Goal: Communication & Community: Ask a question

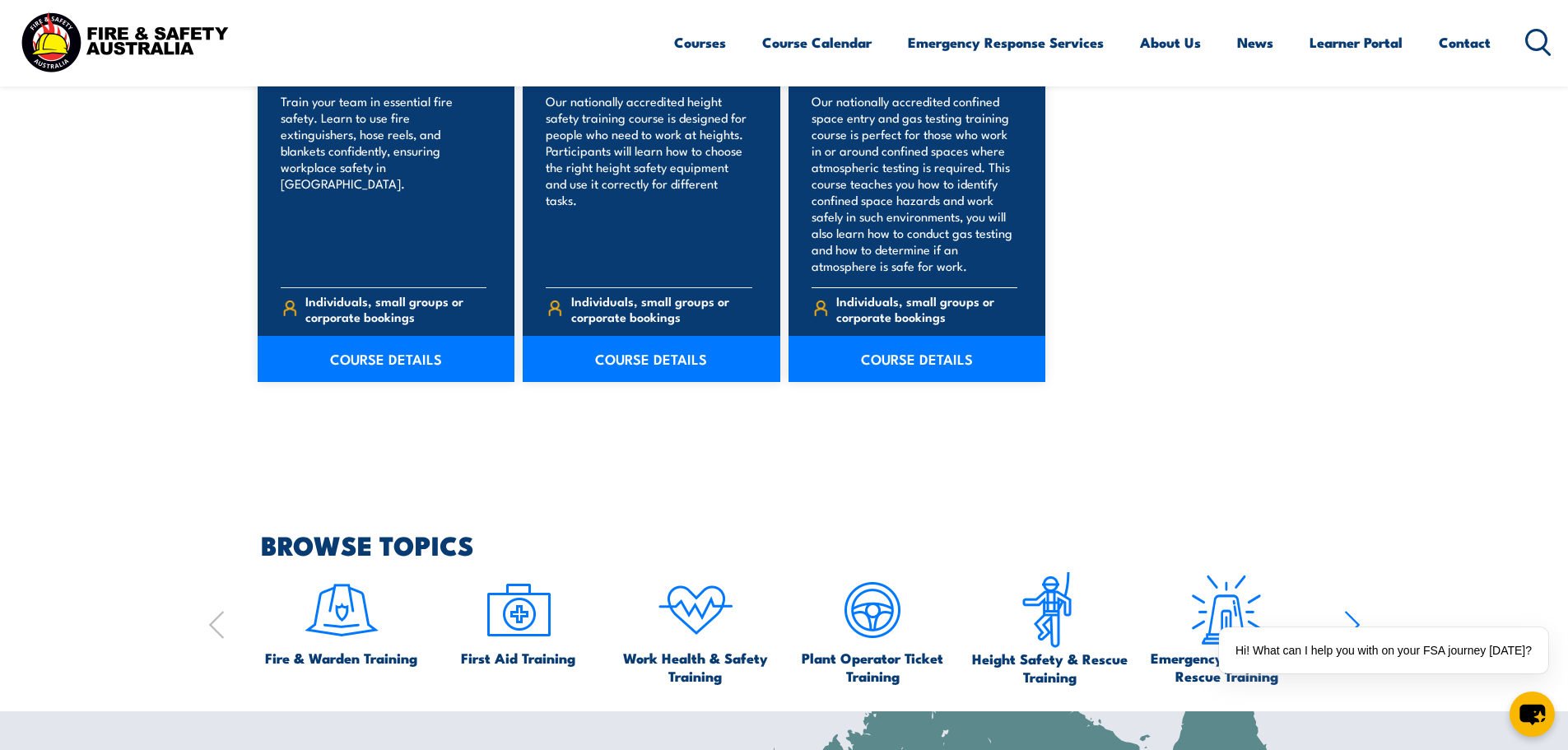
scroll to position [1399, 0]
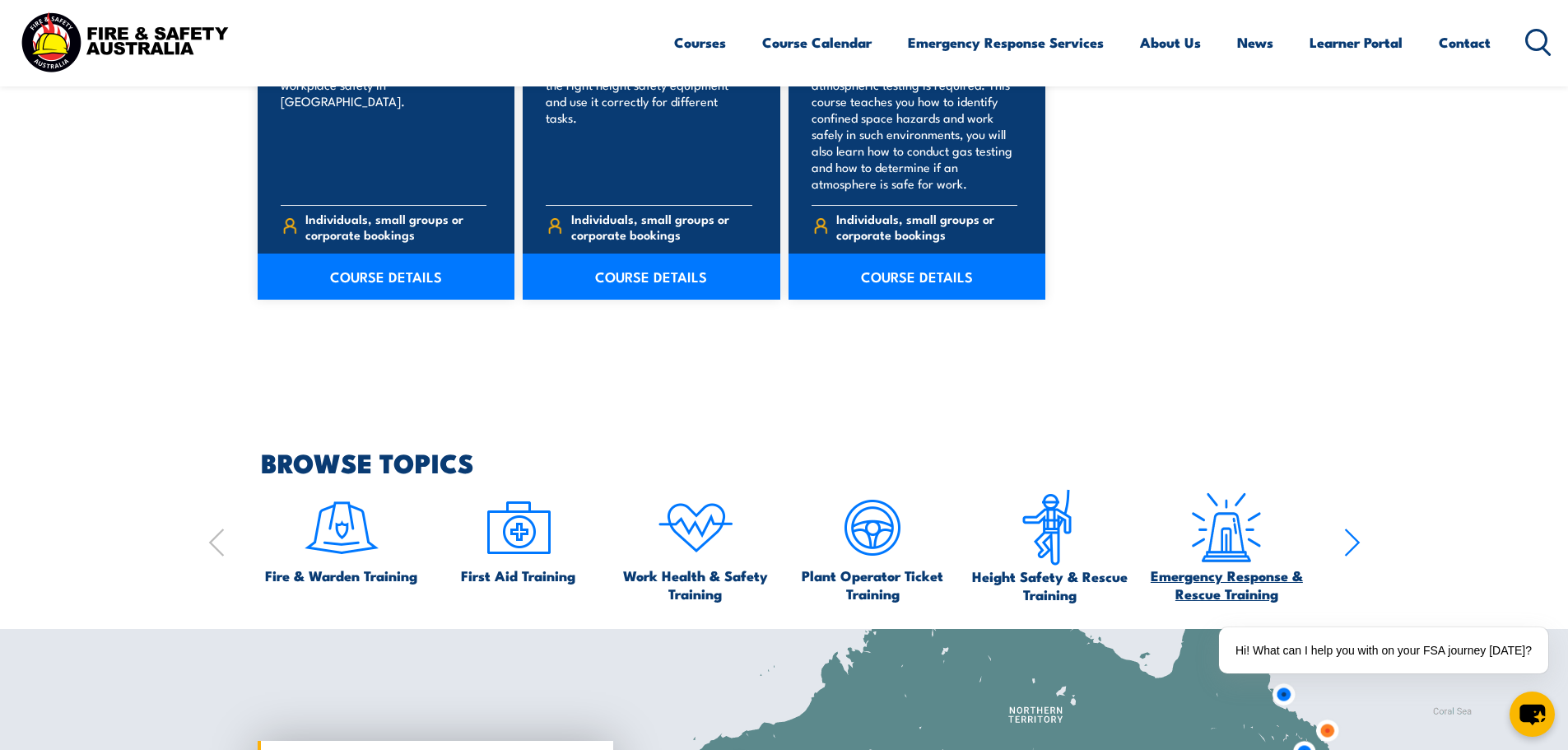
click at [1206, 578] on span "Emergency Response & Rescue Training" at bounding box center [1227, 584] width 161 height 36
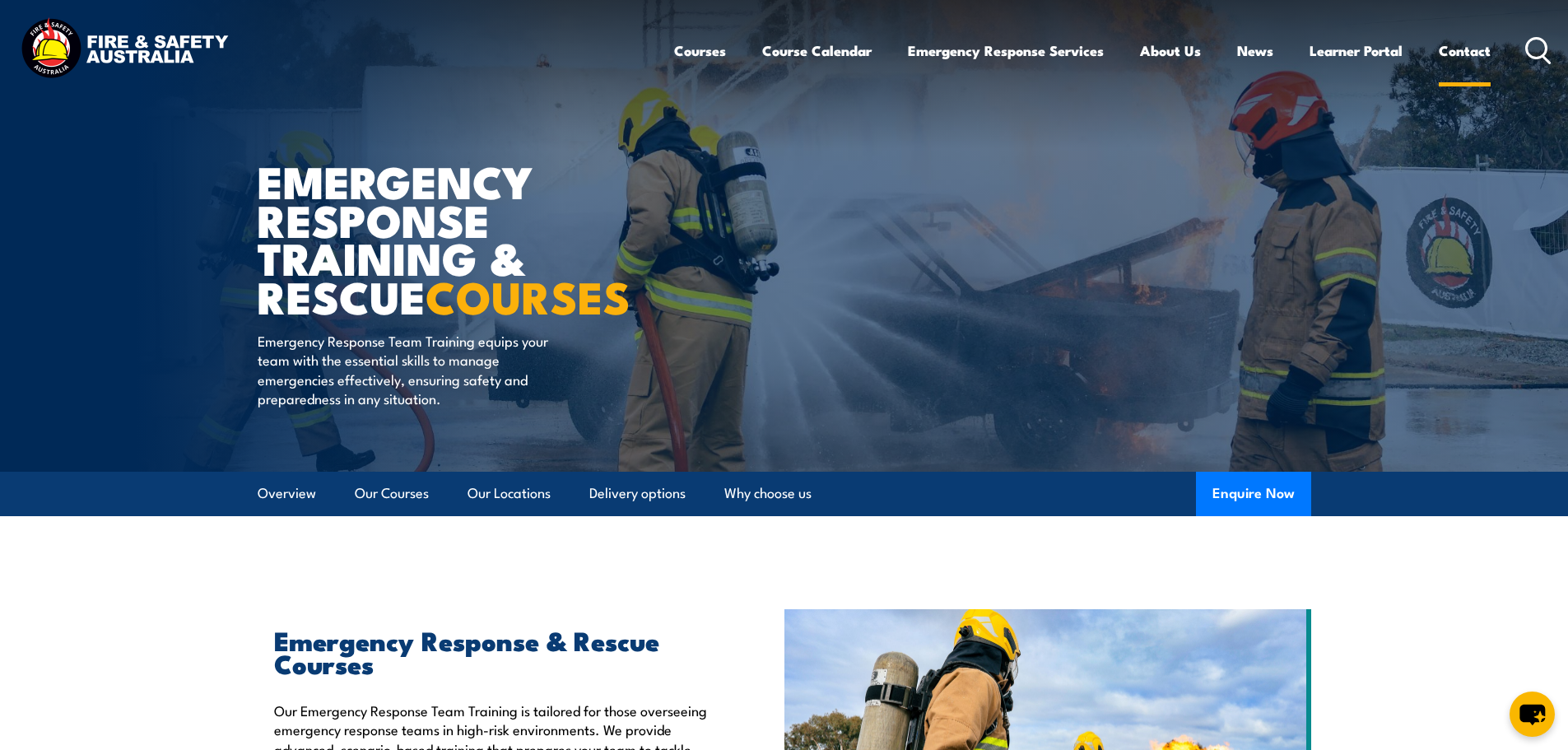
click at [1474, 52] on link "Contact" at bounding box center [1465, 50] width 52 height 43
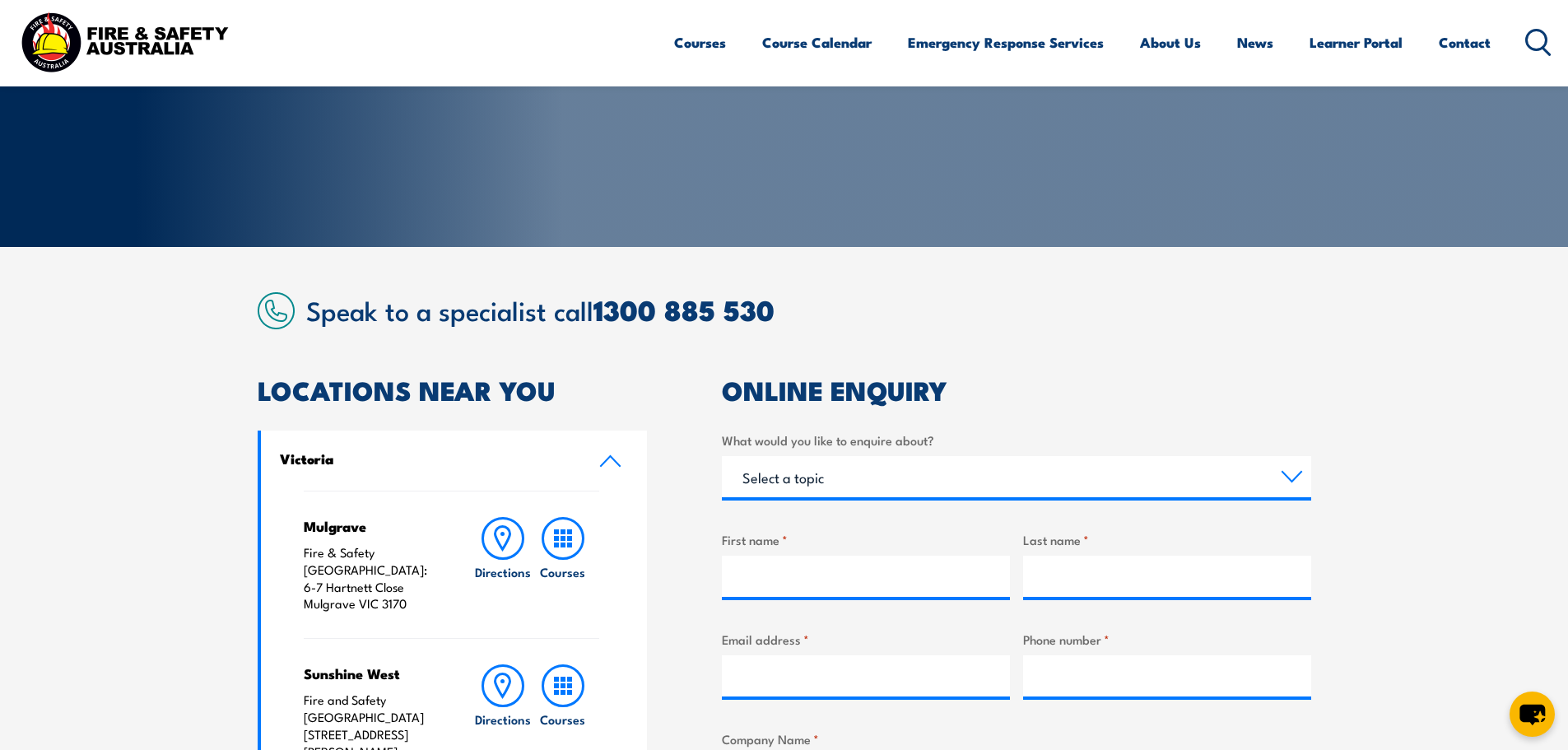
scroll to position [247, 0]
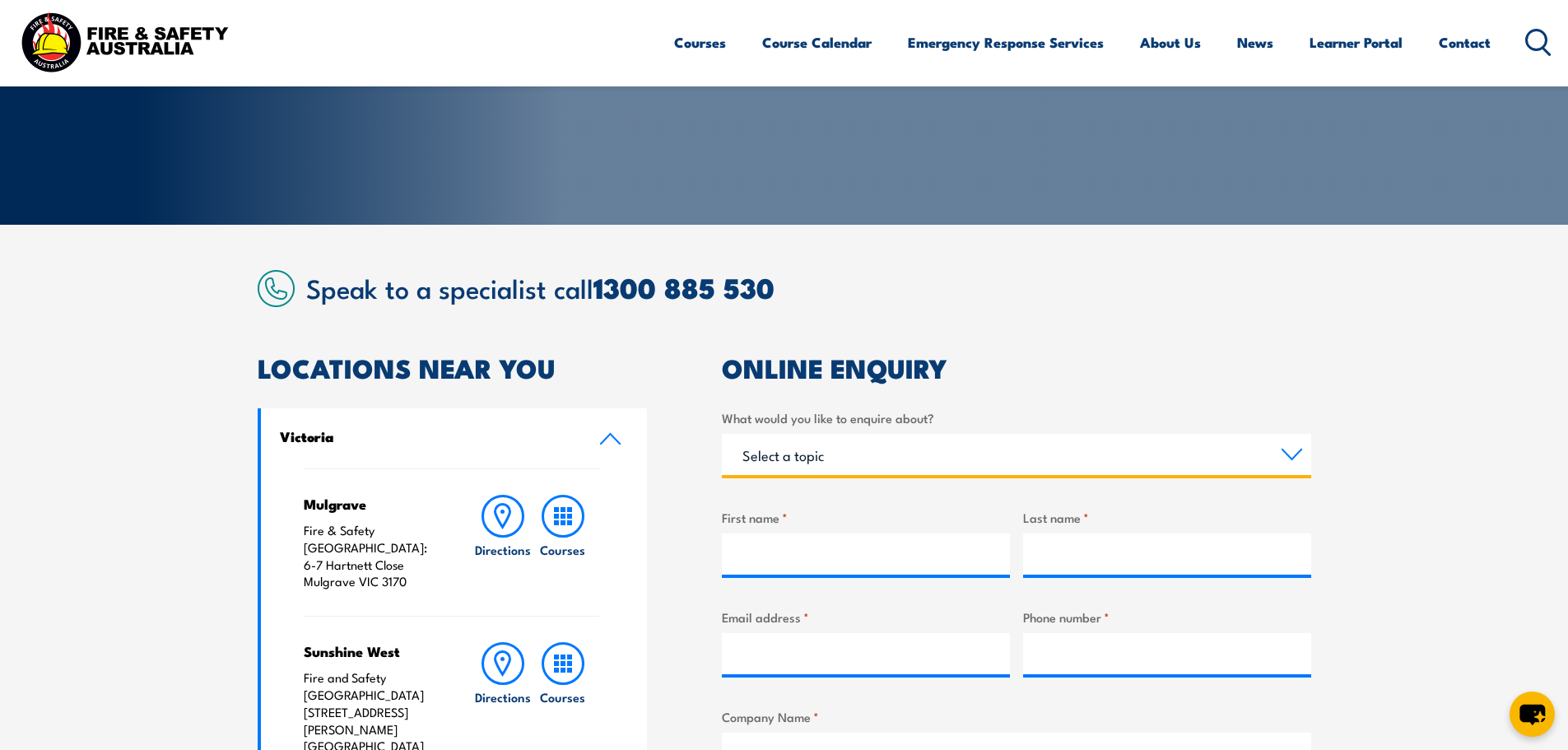
click at [868, 441] on select "Select a topic Training Emergency Response Services General Enquiry" at bounding box center [1017, 454] width 589 height 42
click at [722, 434] on select "Select a topic Training Emergency Response Services General Enquiry" at bounding box center [1017, 454] width 589 height 42
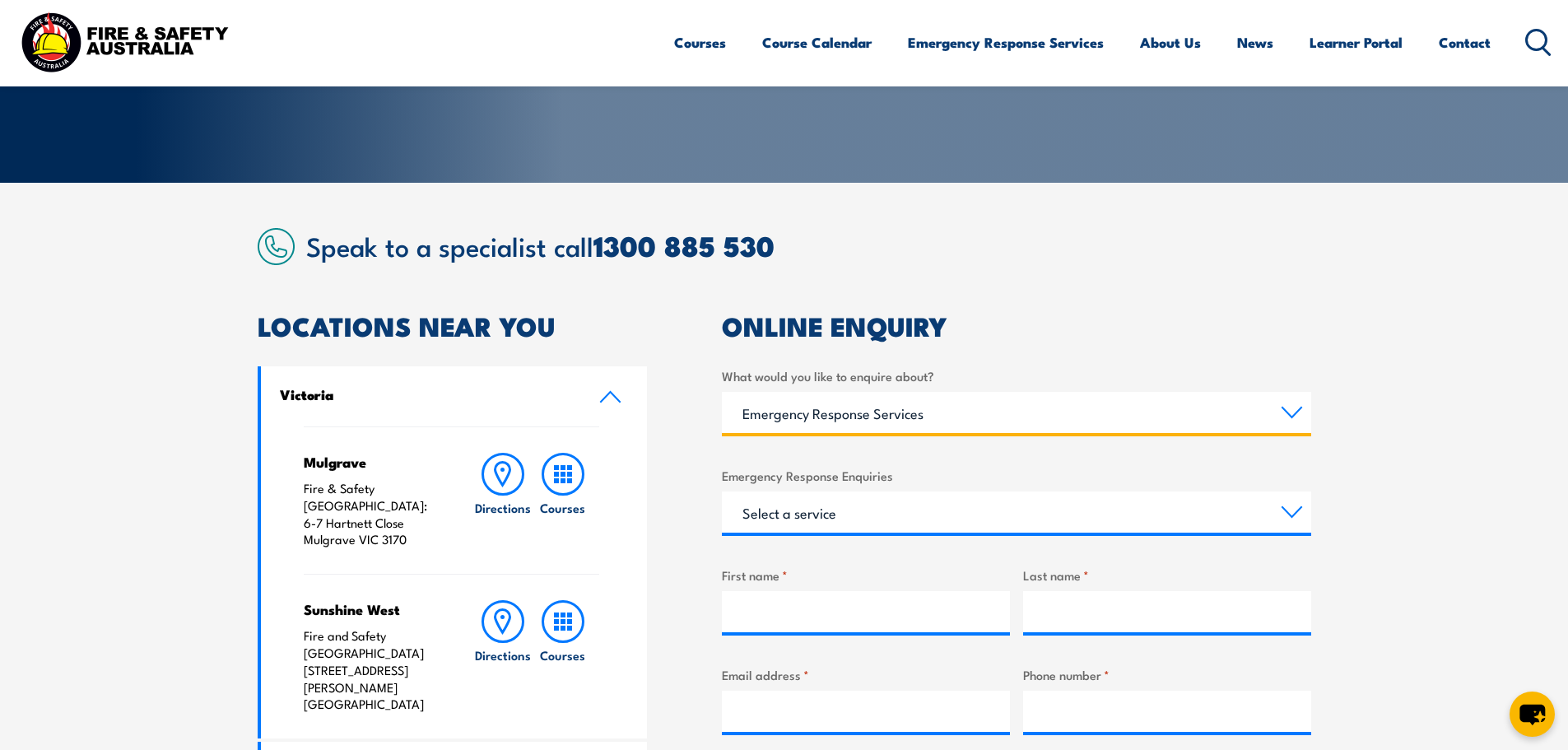
scroll to position [329, 0]
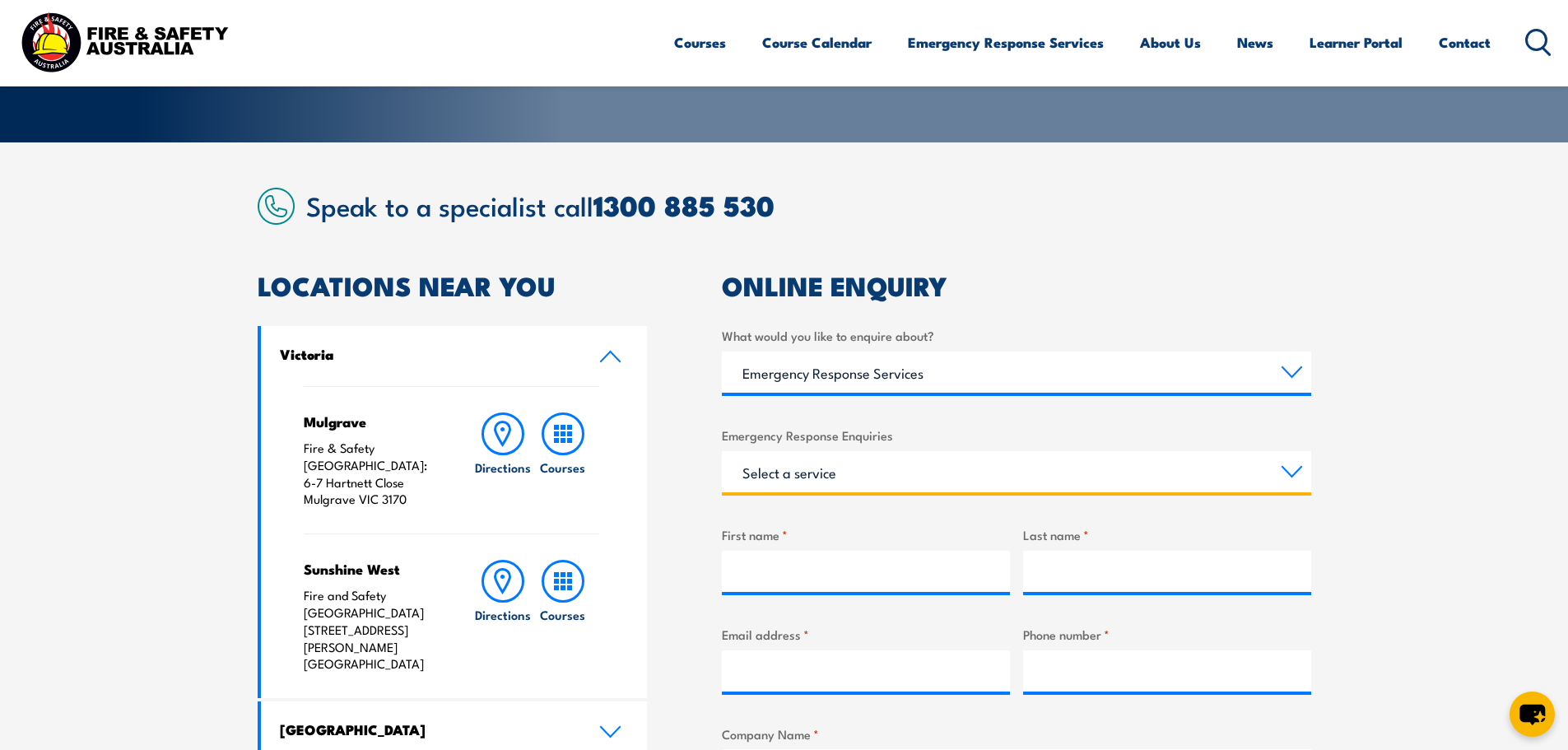
click at [885, 465] on select "Select a service Emergency Response Solutions Paramedic & Medical Solutions Ind…" at bounding box center [1017, 472] width 589 height 42
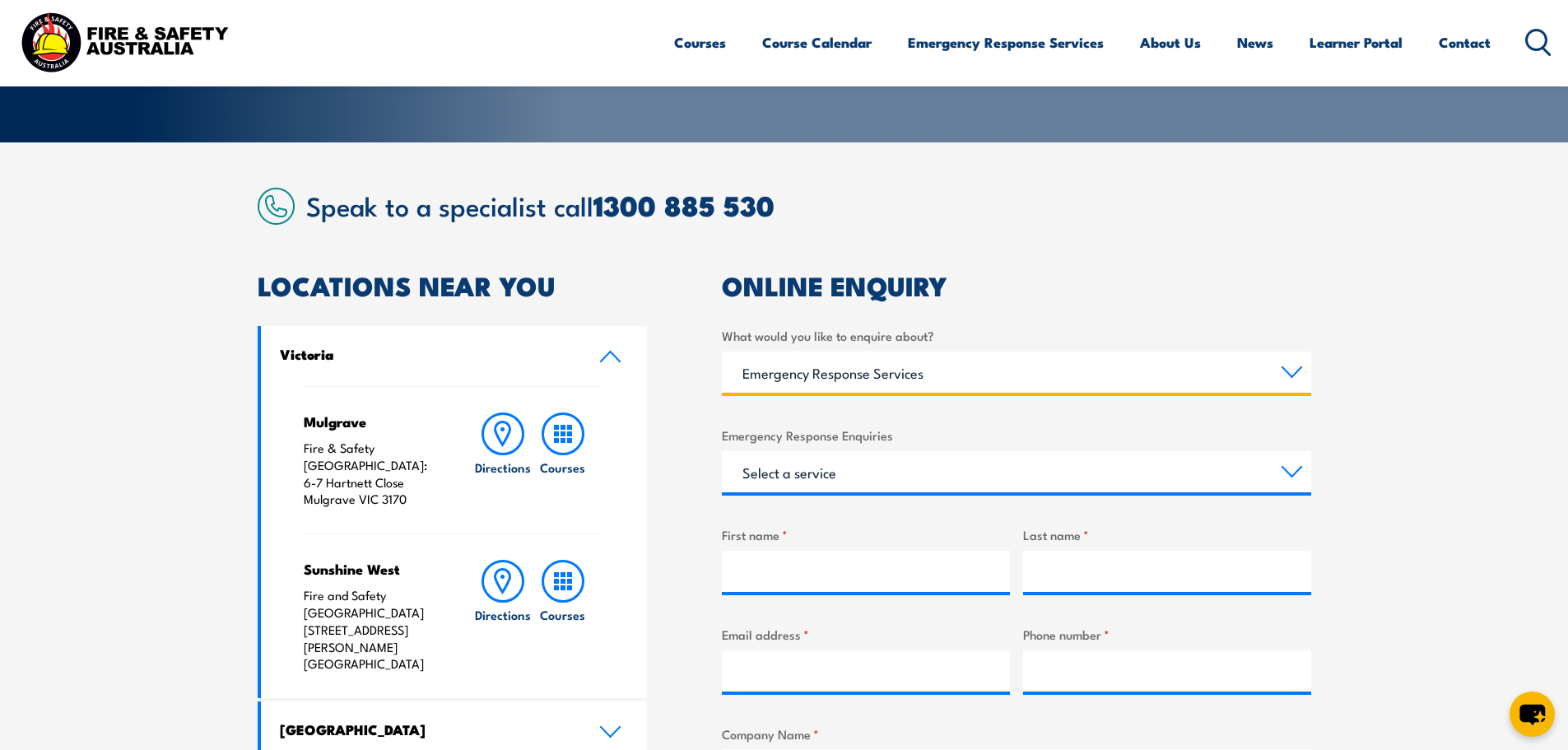
click at [890, 377] on select "Select a topic Training Emergency Response Services General Enquiry" at bounding box center [1017, 372] width 589 height 42
select select "General Enquiry"
click at [722, 351] on select "Select a topic Training Emergency Response Services General Enquiry" at bounding box center [1017, 372] width 589 height 42
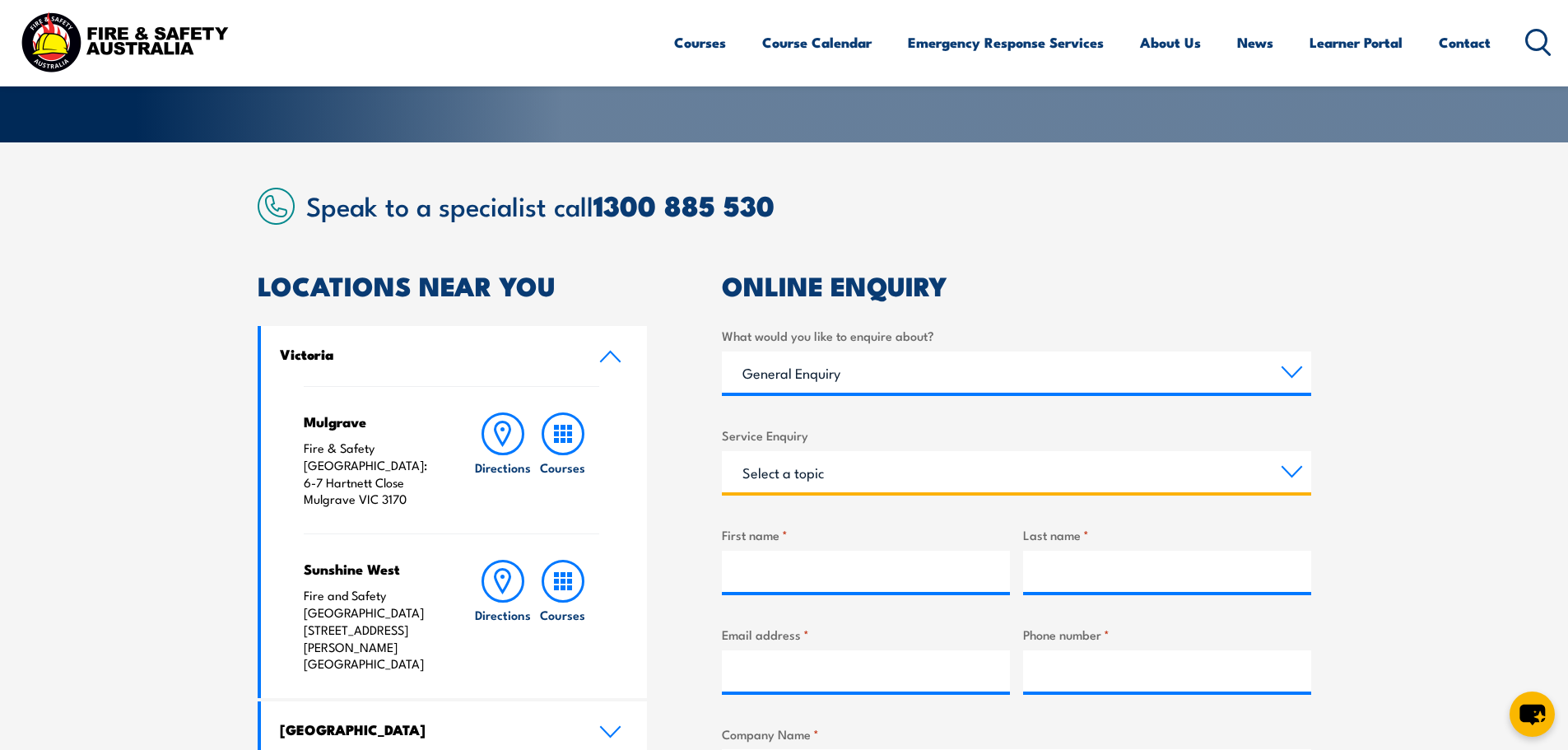
click at [847, 468] on select "Select a topic Assistance in completing an online enrolment booking Request a c…" at bounding box center [1017, 472] width 589 height 42
select select "Other"
click at [722, 451] on select "Select a topic Assistance in completing an online enrolment booking Request a c…" at bounding box center [1017, 472] width 589 height 42
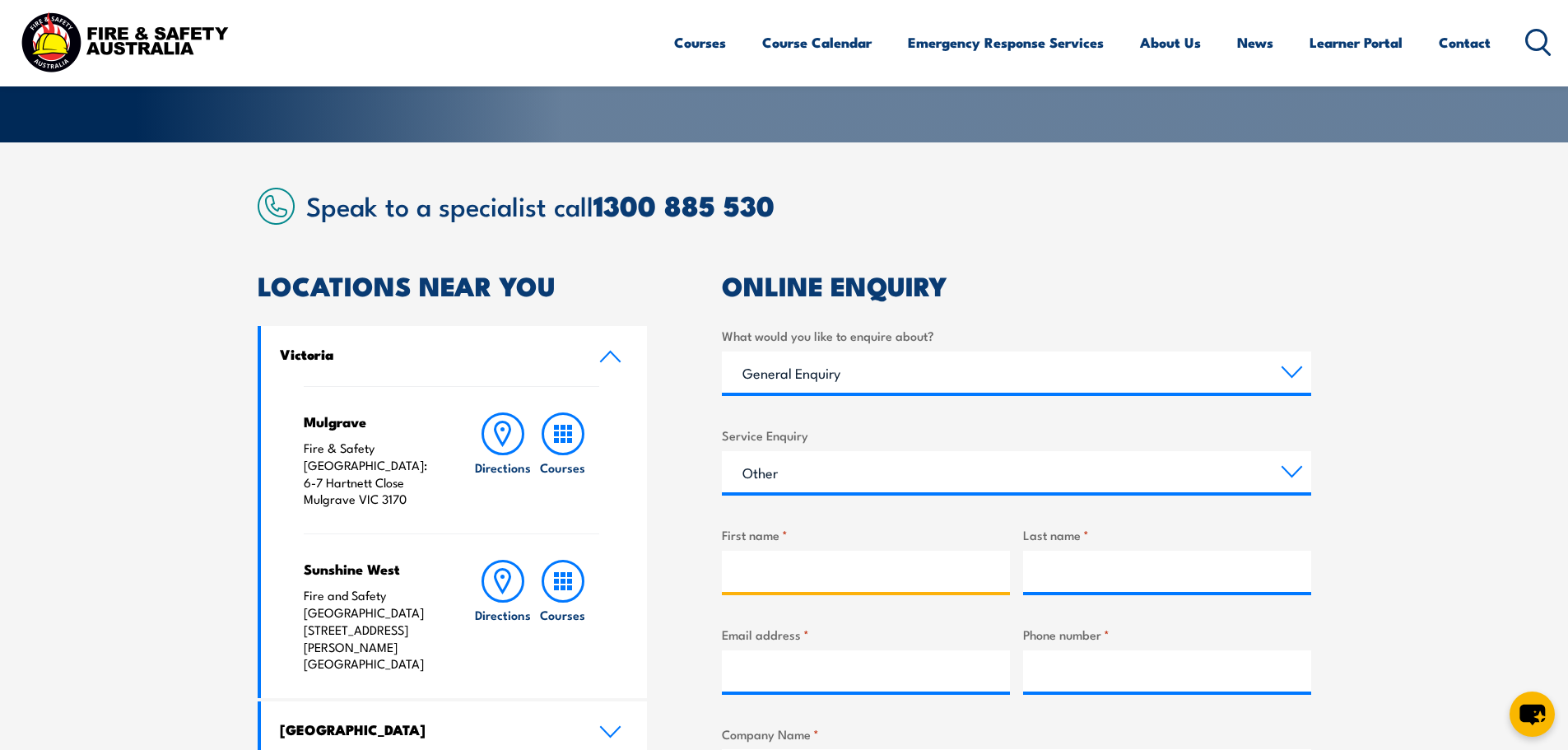
click at [851, 579] on input "First name *" at bounding box center [867, 571] width 289 height 42
type input "[PERSON_NAME]"
type input "[EMAIL_ADDRESS][DOMAIN_NAME]"
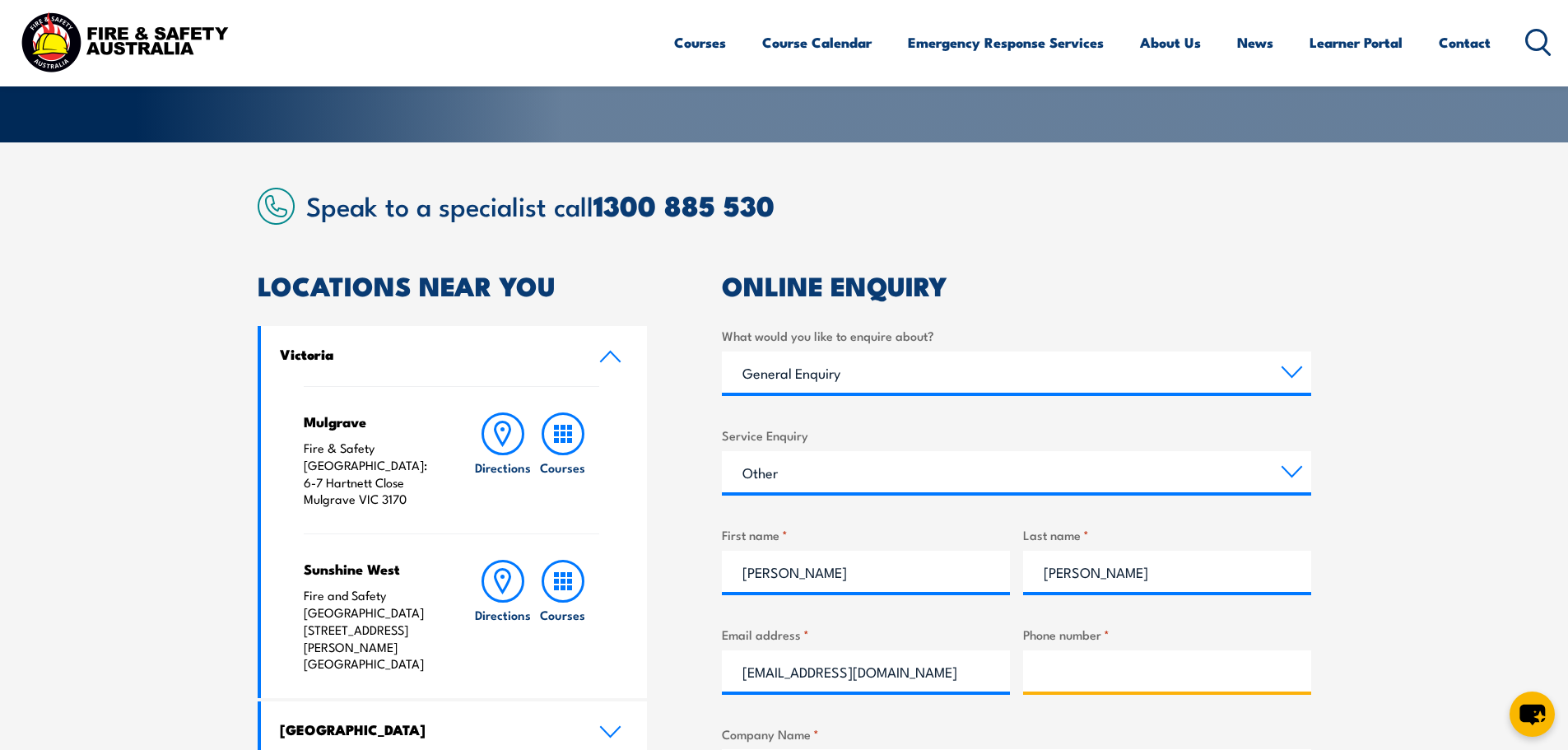
type input "0424286859"
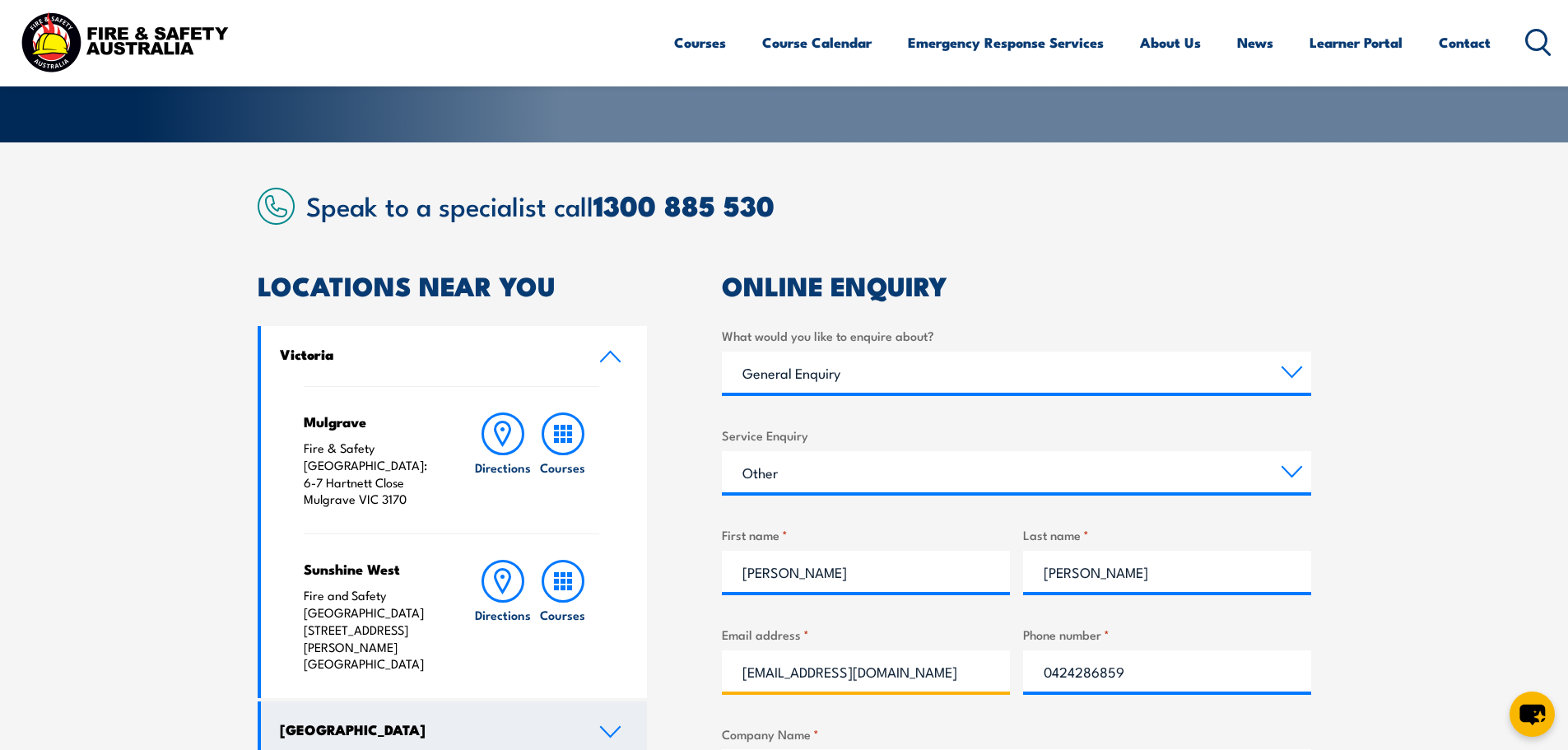
drag, startPoint x: 963, startPoint y: 670, endPoint x: 471, endPoint y: 667, distance: 492.0
click at [471, 667] on div "LOCATIONS NEAR YOU [GEOGRAPHIC_DATA][PERSON_NAME] Fire & Safety [GEOGRAPHIC_DAT…" at bounding box center [784, 751] width 1054 height 956
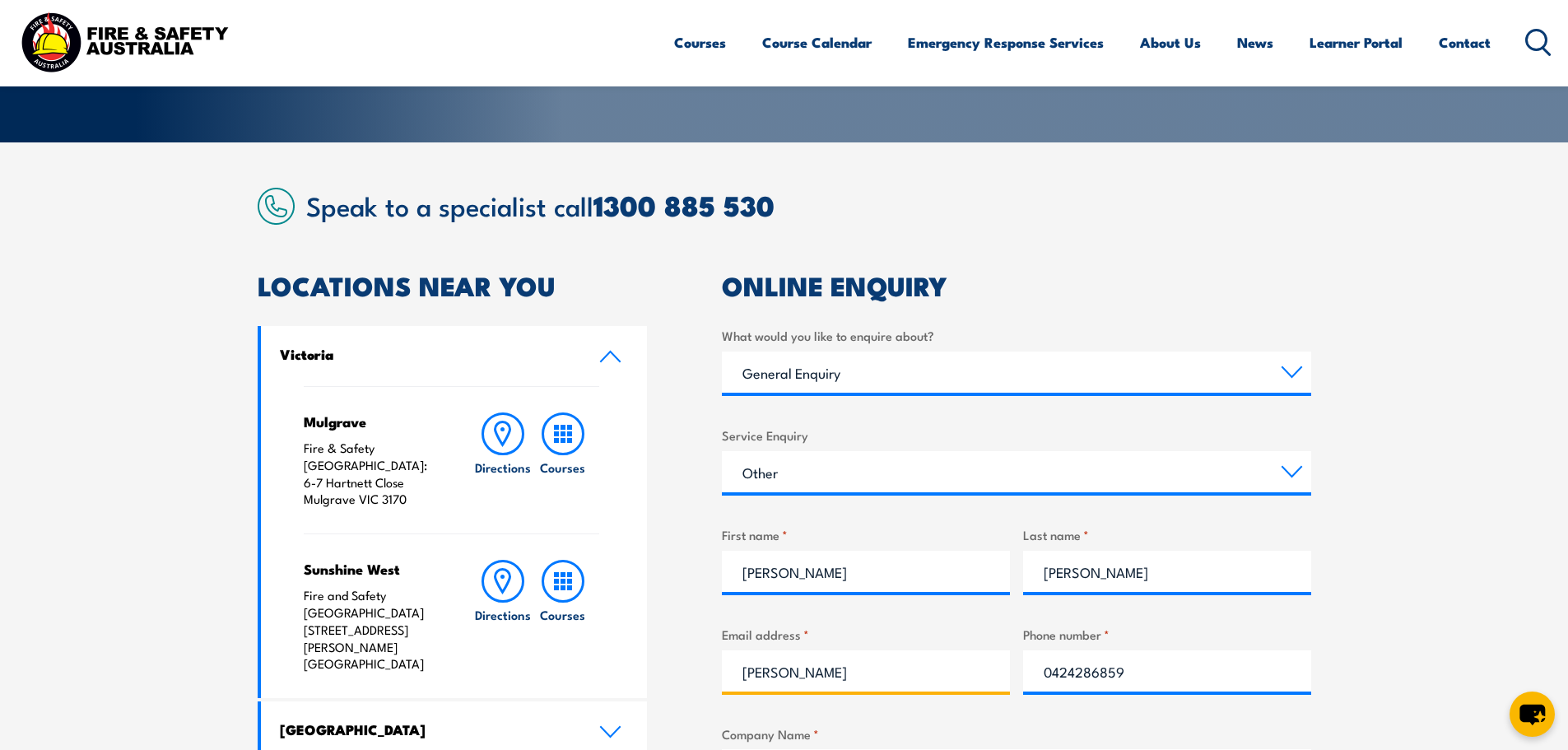
type input "[PERSON_NAME][EMAIL_ADDRESS][DOMAIN_NAME]"
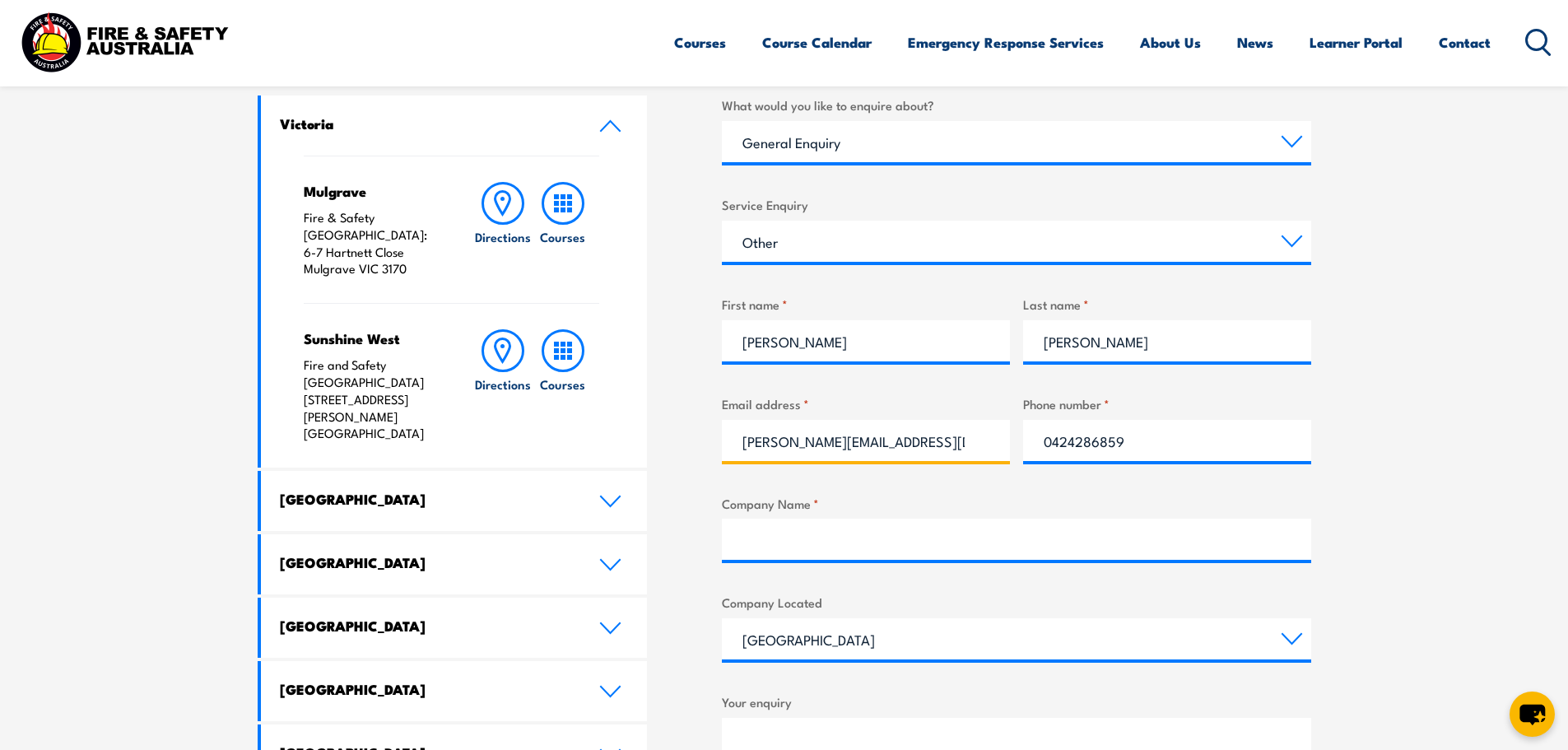
scroll to position [576, 0]
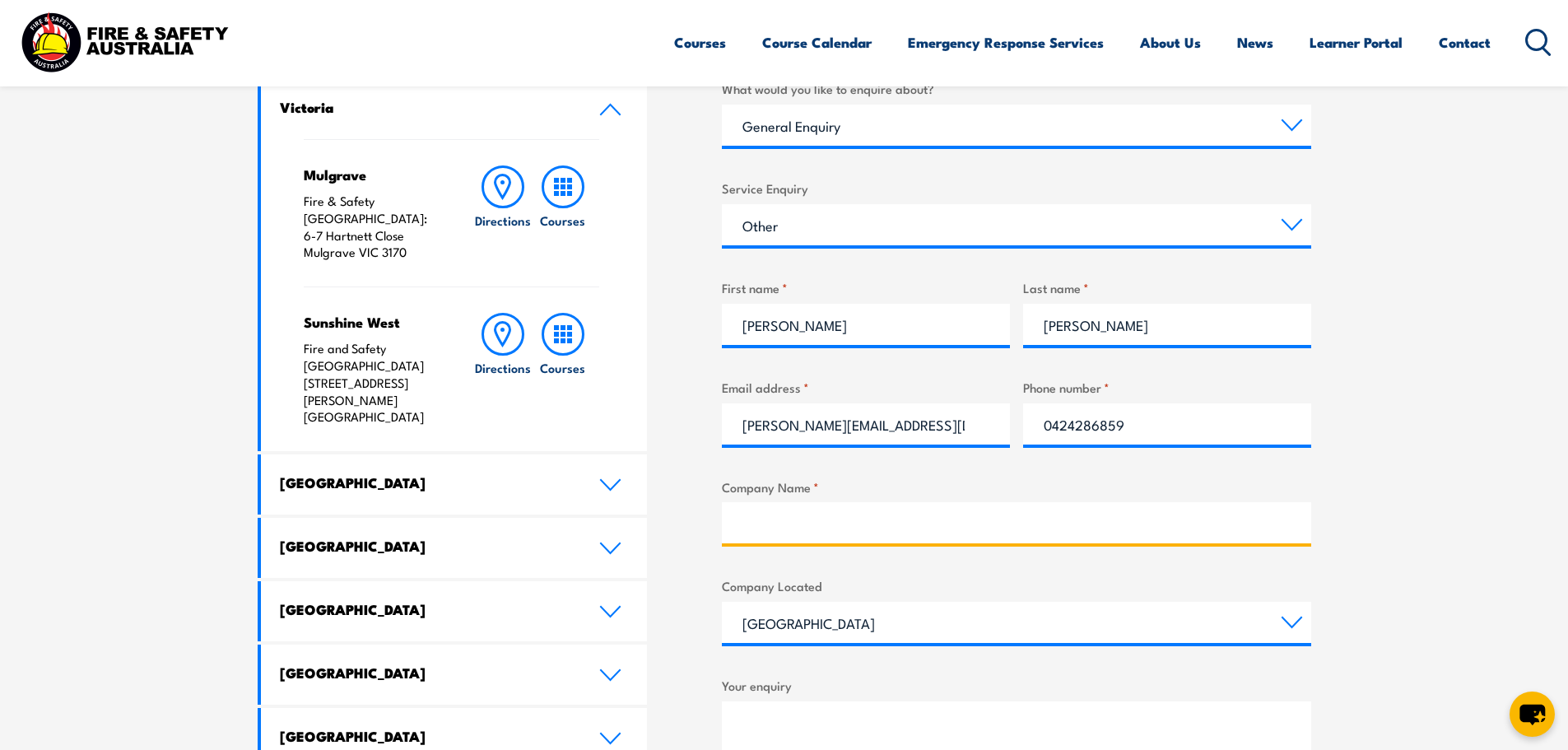
click at [770, 524] on input "Company Name *" at bounding box center [1017, 523] width 589 height 42
type input "[PERSON_NAME] Poulden [PERSON_NAME] lawyers"
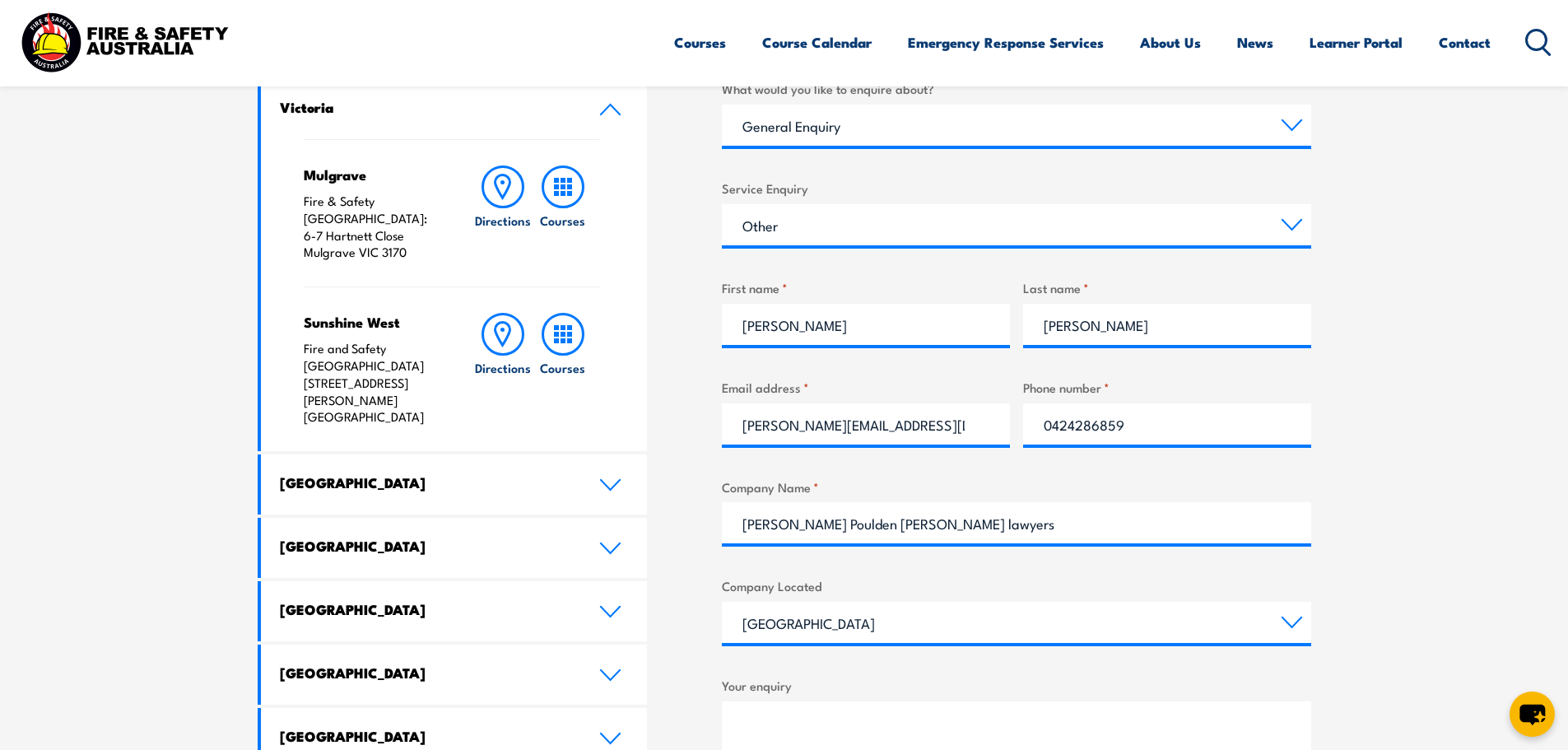
drag, startPoint x: 1507, startPoint y: 556, endPoint x: 1472, endPoint y: 569, distance: 37.3
click at [1507, 556] on section "Speak to a specialist call [PHONE_NUMBER] LOCATIONS NEAR [GEOGRAPHIC_DATA] [GEO…" at bounding box center [784, 461] width 1568 height 1133
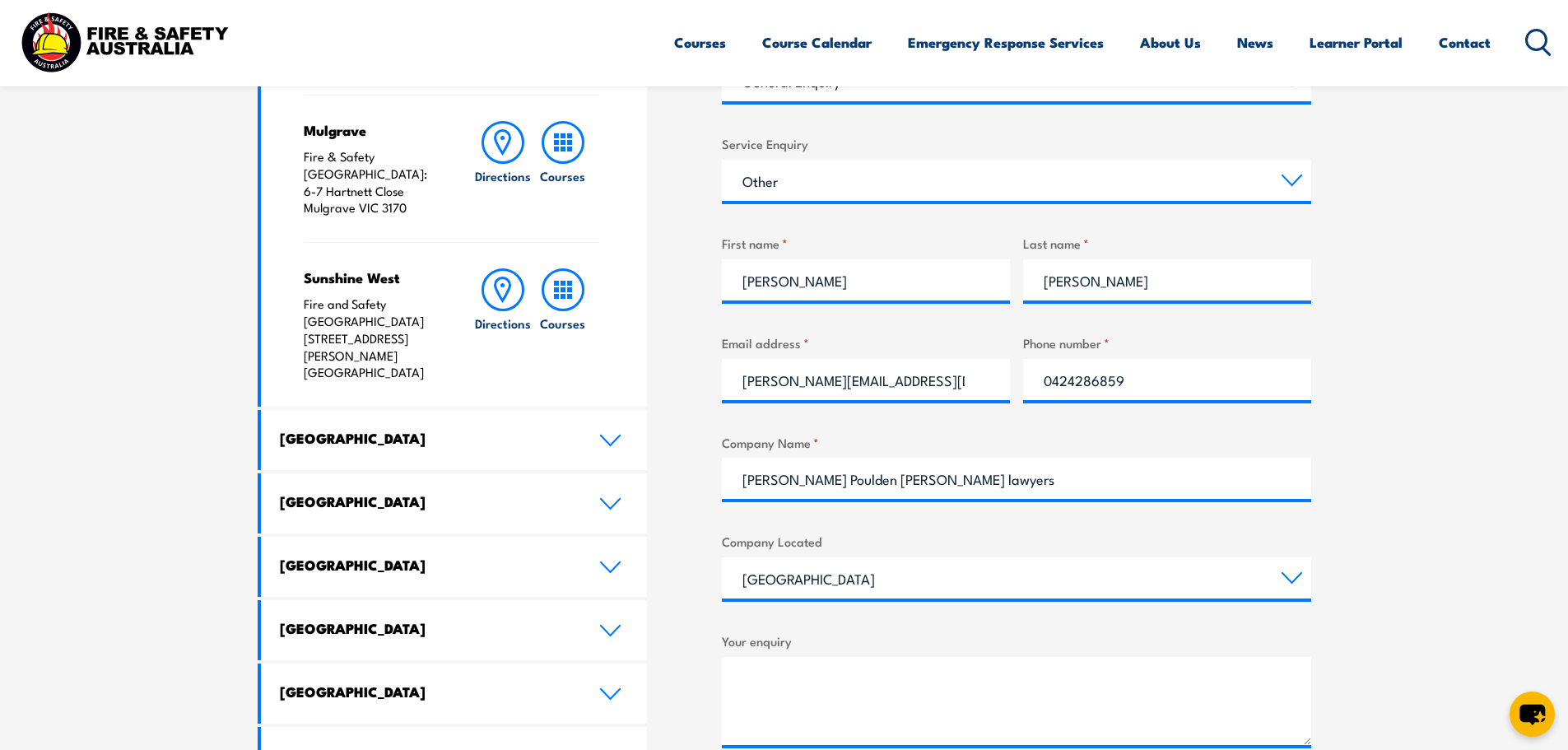
scroll to position [658, 0]
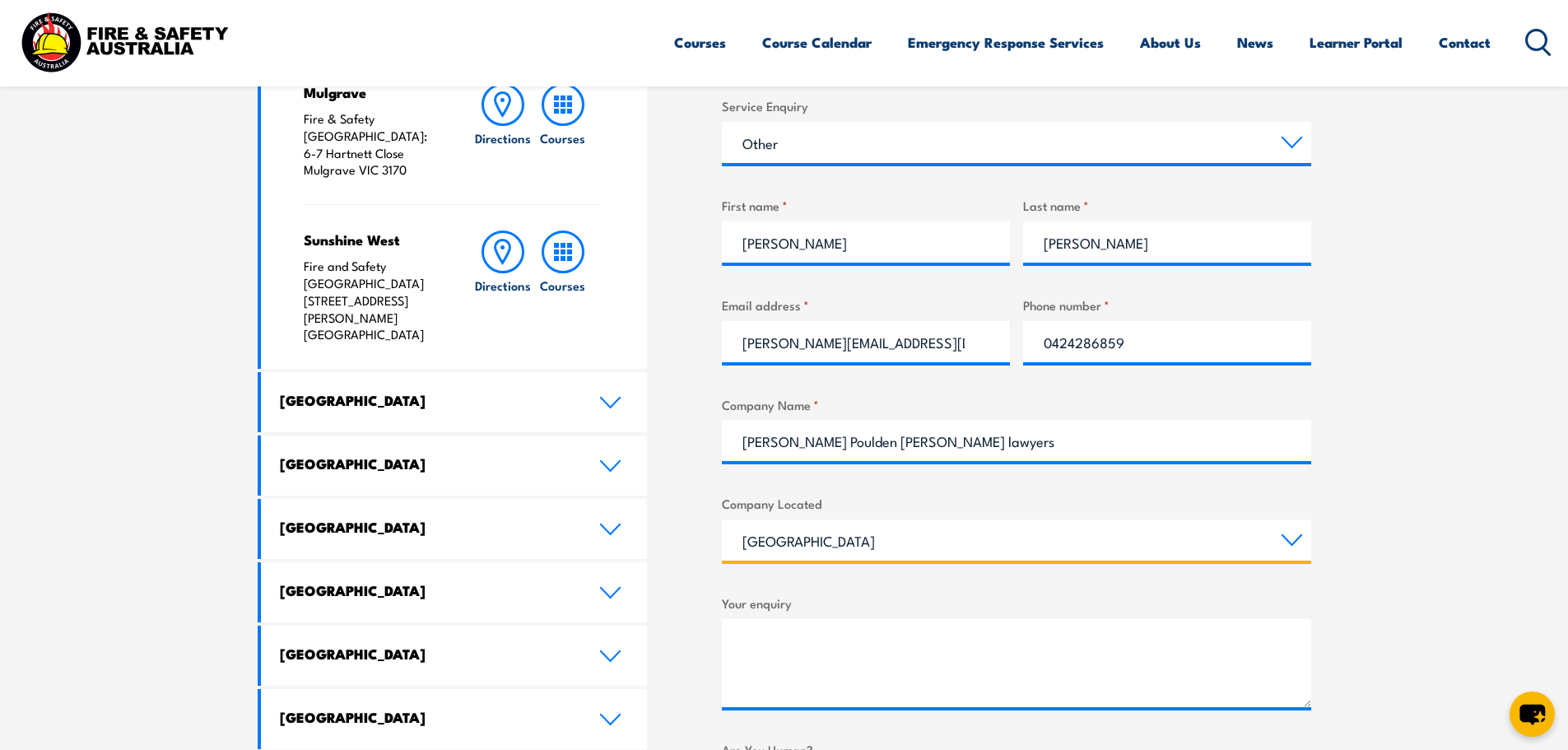
click at [833, 536] on select "[GEOGRAPHIC_DATA] [GEOGRAPHIC_DATA] [GEOGRAPHIC_DATA] [GEOGRAPHIC_DATA] [GEOGRA…" at bounding box center [1017, 540] width 589 height 42
click at [722, 520] on select "[GEOGRAPHIC_DATA] [GEOGRAPHIC_DATA] [GEOGRAPHIC_DATA] [GEOGRAPHIC_DATA] [GEOGRA…" at bounding box center [1017, 540] width 589 height 42
click at [856, 543] on select "[GEOGRAPHIC_DATA] [GEOGRAPHIC_DATA] [GEOGRAPHIC_DATA] [GEOGRAPHIC_DATA] [GEOGRA…" at bounding box center [1017, 540] width 589 height 42
select select "[GEOGRAPHIC_DATA]"
click at [722, 520] on select "[GEOGRAPHIC_DATA] [GEOGRAPHIC_DATA] [GEOGRAPHIC_DATA] [GEOGRAPHIC_DATA] [GEOGRA…" at bounding box center [1017, 540] width 589 height 42
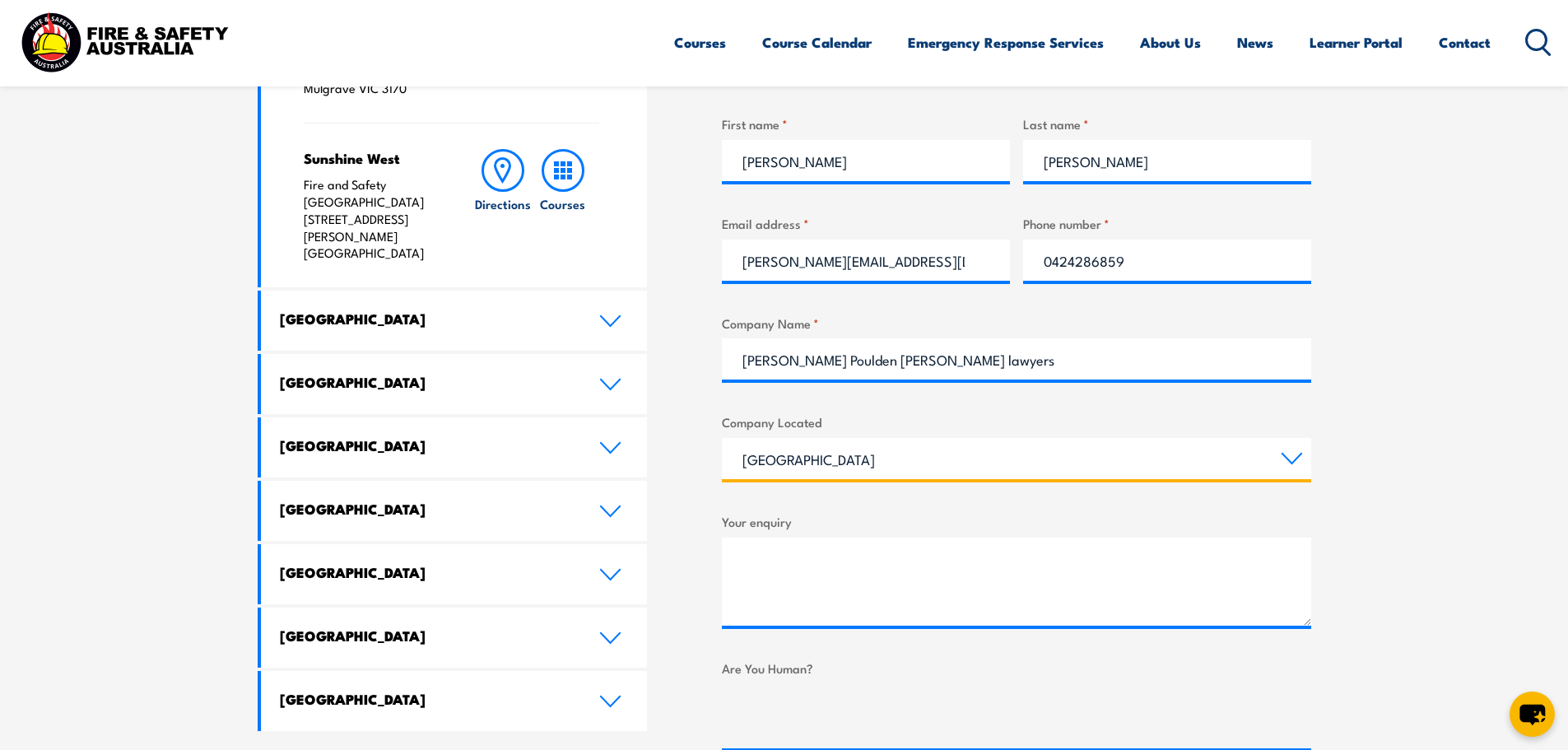
scroll to position [741, 0]
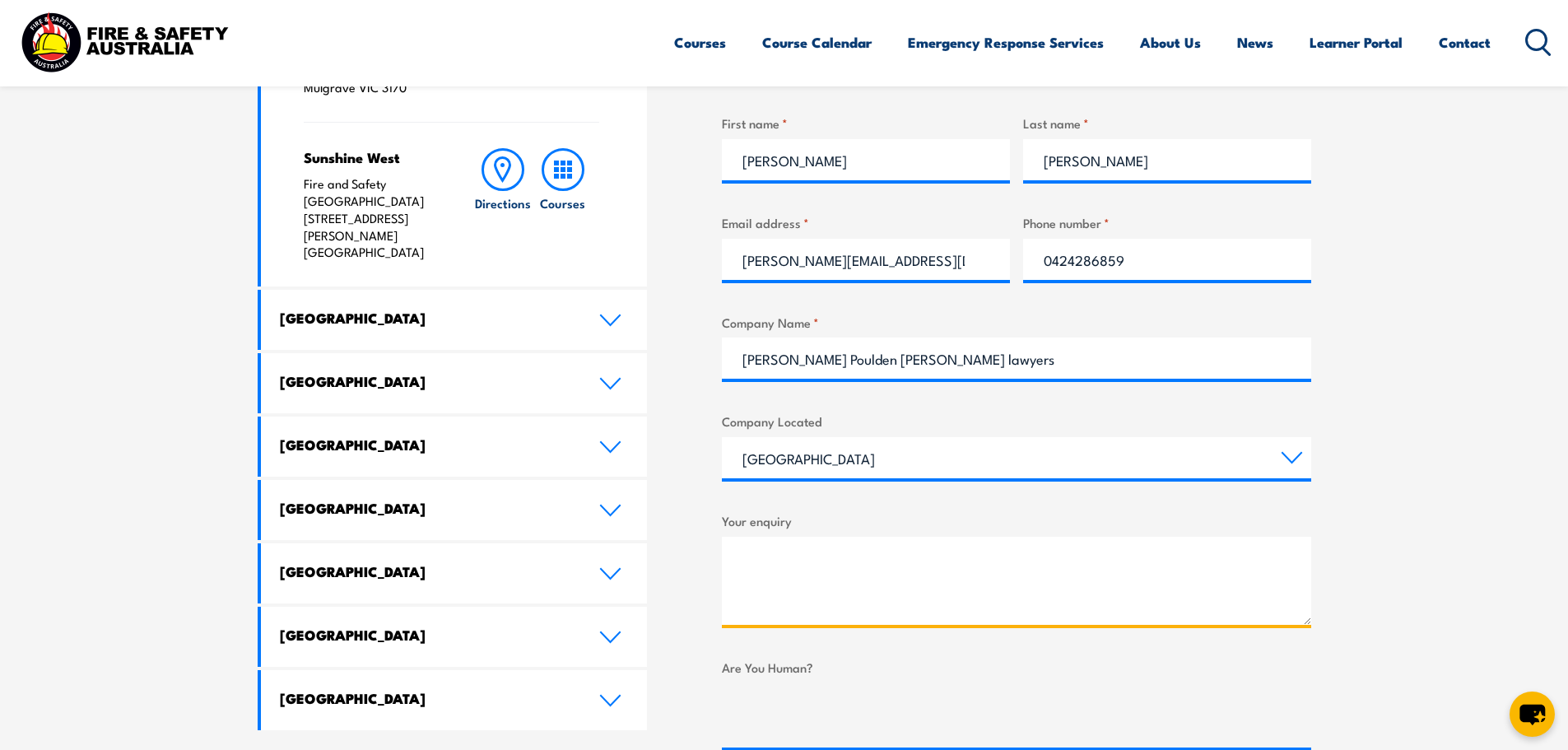
click at [855, 572] on textarea "Your enquiry" at bounding box center [1017, 580] width 589 height 88
click at [978, 597] on textarea "Dear Sir/Madam. We act for a former Fire Fighter for the Fire and Rescue NSW." at bounding box center [1017, 580] width 589 height 88
click at [1105, 602] on textarea "Dear Sir/Madam. We act for a former Fire Fighter for Fire and Rescue NSW." at bounding box center [1017, 580] width 589 height 88
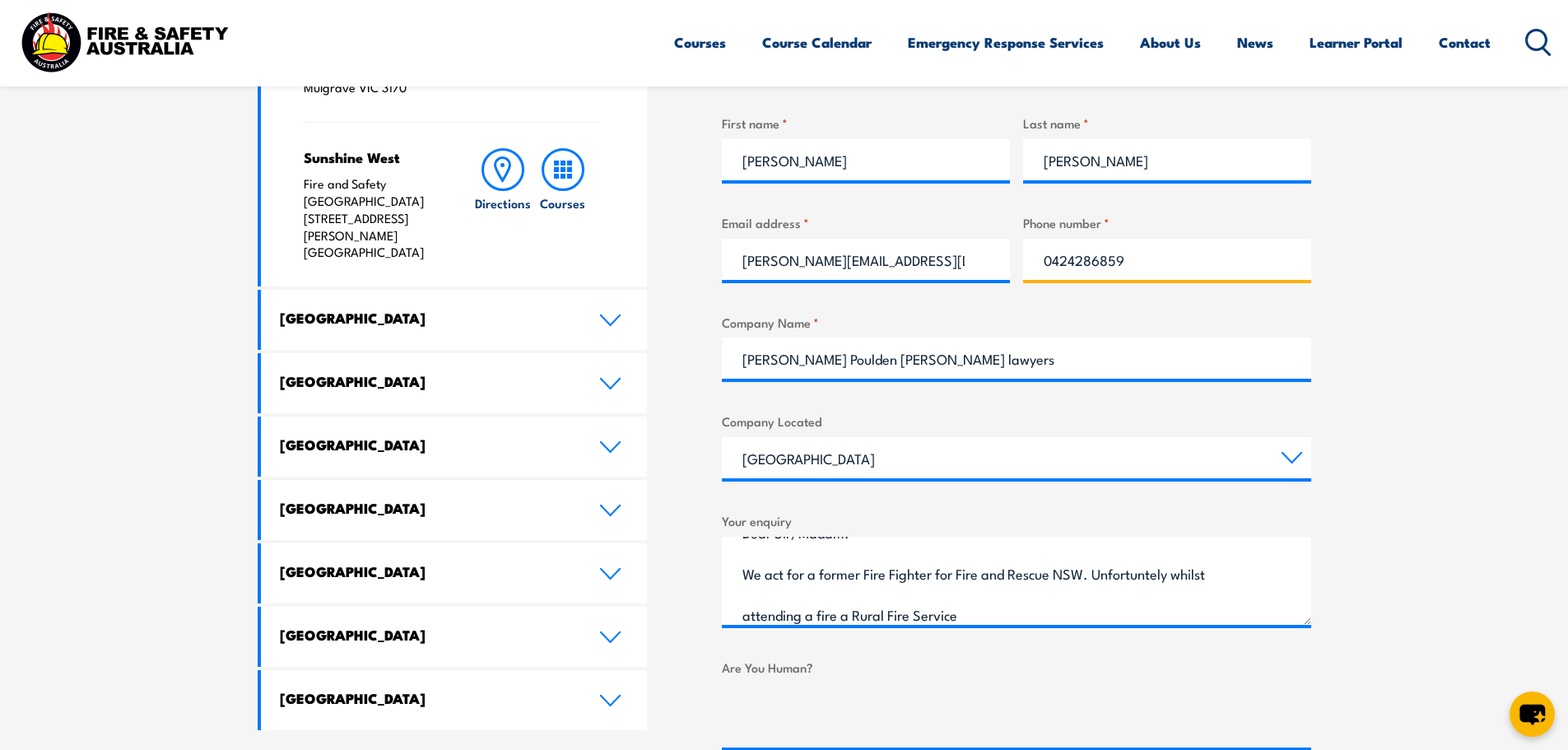
drag, startPoint x: 1142, startPoint y: 573, endPoint x: 1218, endPoint y: 255, distance: 327.0
click at [1219, 252] on input "0424286859" at bounding box center [1167, 259] width 289 height 42
click at [1389, 487] on section "Speak to a specialist call [PHONE_NUMBER] LOCATIONS NEAR [GEOGRAPHIC_DATA] [GEO…" at bounding box center [784, 297] width 1568 height 1133
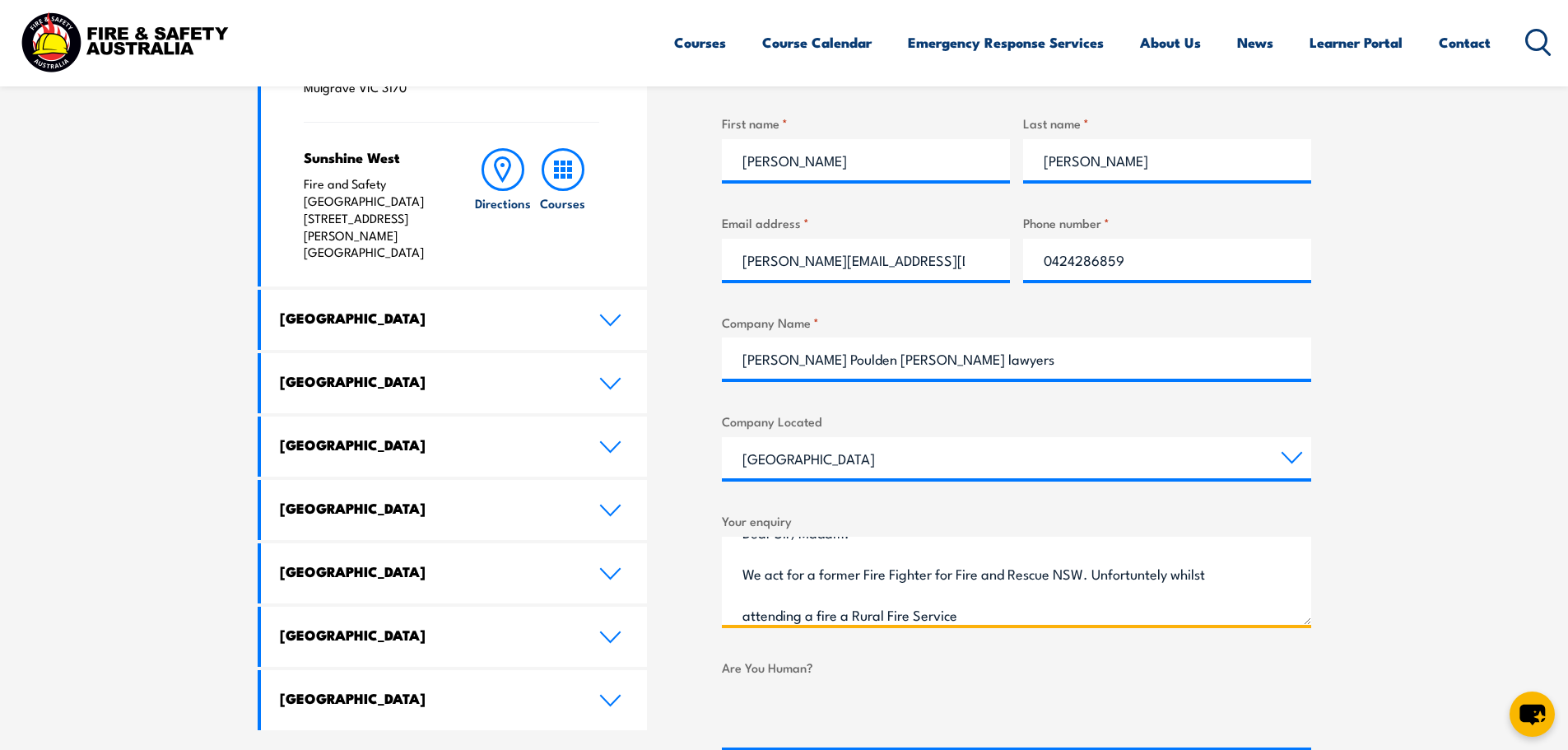
click at [1171, 572] on textarea "Dear Sir/Madam. We act for a former Fire Fighter for Fire and Rescue NSW. Unfor…" at bounding box center [1017, 580] width 589 height 88
click at [981, 621] on textarea "Dear Sir/Madam. We act for a former Fire Fighter for Fire and Rescue NSW. Unfor…" at bounding box center [1017, 580] width 589 height 88
click at [964, 620] on textarea "Dear Sir/Madam. We act for a former Fire Fighter for Fire and Rescue NSW. Unfor…" at bounding box center [1017, 580] width 589 height 88
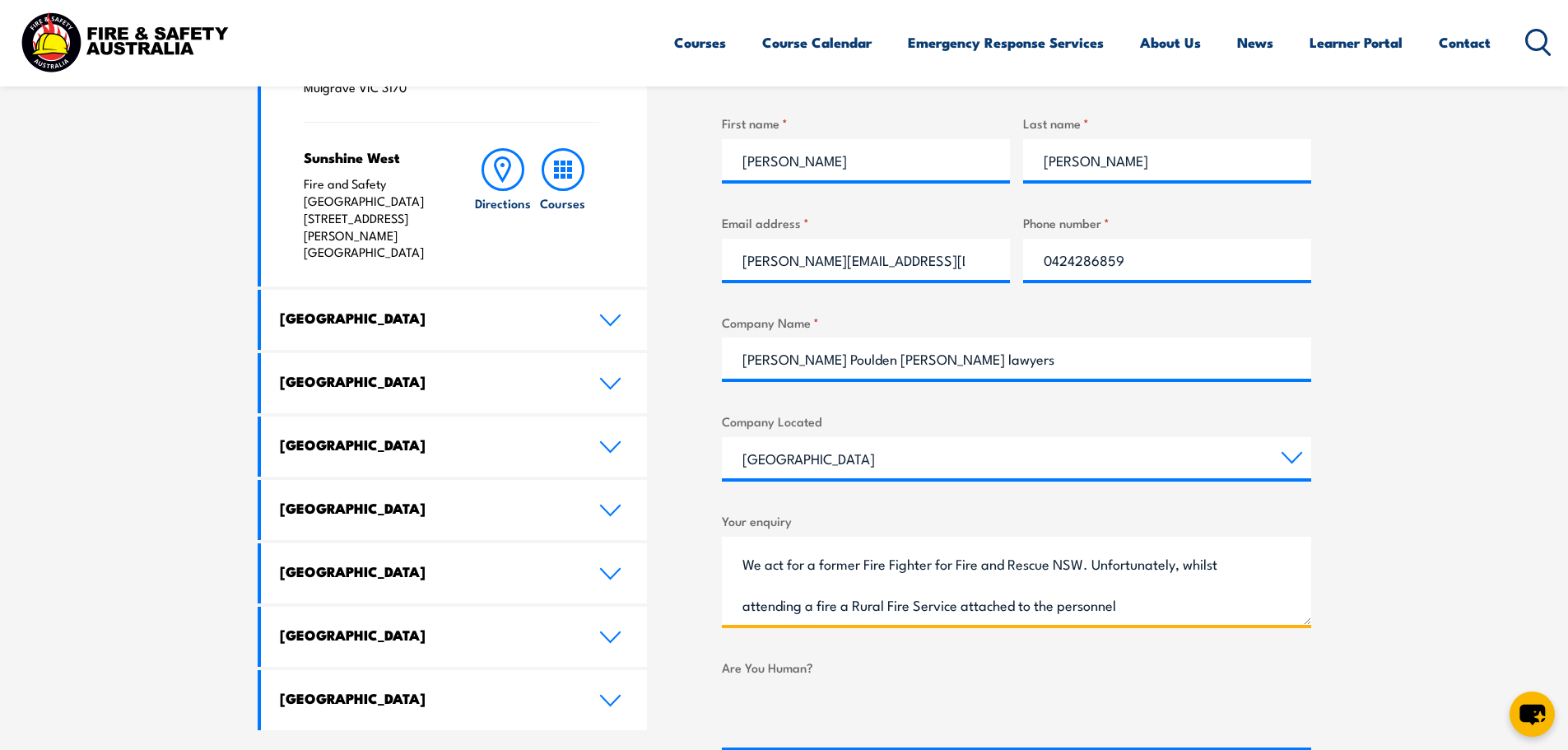
drag, startPoint x: 1117, startPoint y: 614, endPoint x: 1061, endPoint y: 616, distance: 56.0
click at [1061, 616] on textarea "Dear Sir/Madam. We act for a former Fire Fighter for Fire and Rescue NSW. Unfor…" at bounding box center [1017, 580] width 589 height 88
click at [846, 601] on textarea "Dear Sir/Madam. We act for a former Fire Fighter for Fire and Rescue NSW. Unfor…" at bounding box center [1017, 580] width 589 height 88
paste textarea "personnel"
drag, startPoint x: 913, startPoint y: 606, endPoint x: 860, endPoint y: 609, distance: 53.1
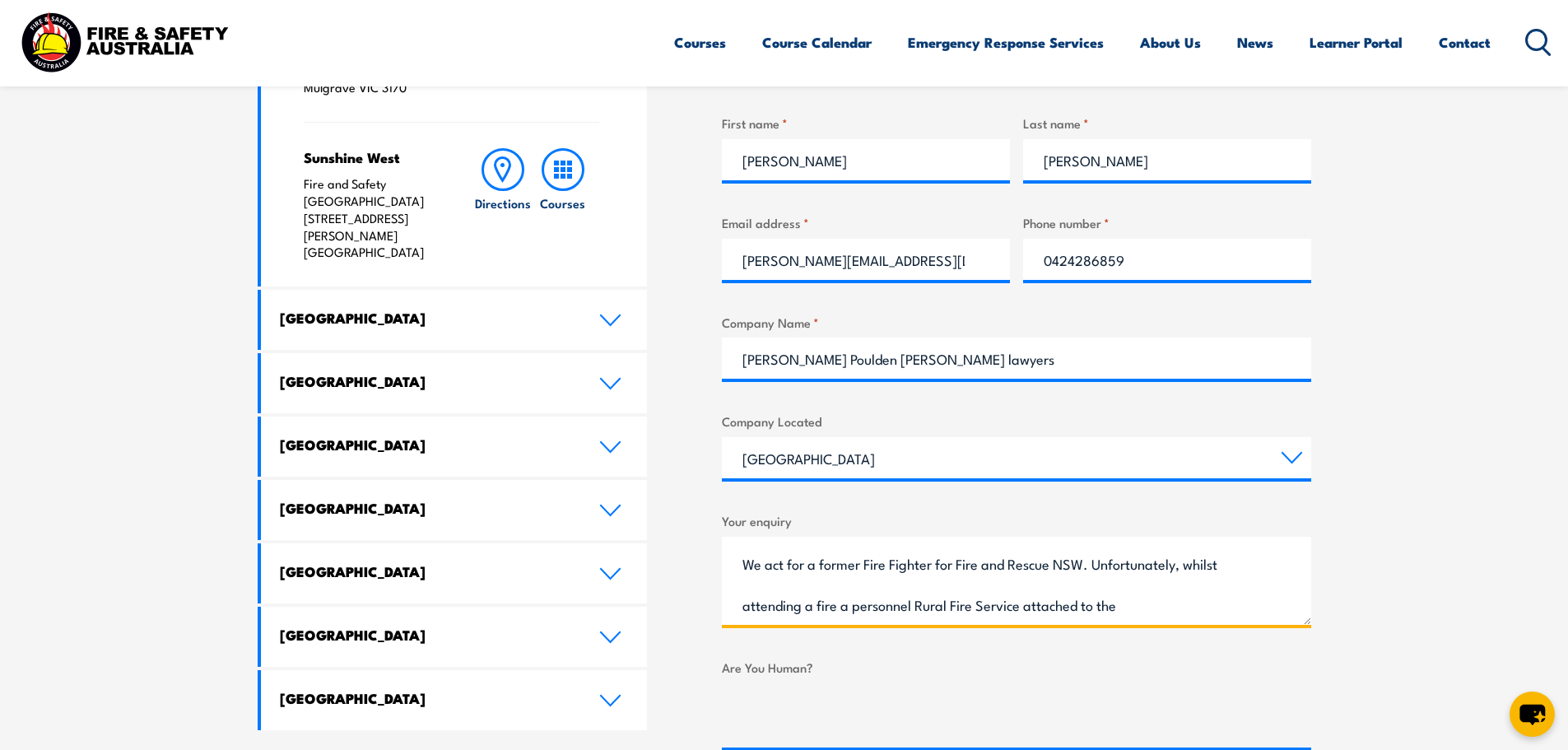
click at [856, 606] on textarea "Dear Sir/Madam. We act for a former Fire Fighter for Fire and Rescue NSW. Unfor…" at bounding box center [1017, 580] width 589 height 88
drag, startPoint x: 1146, startPoint y: 601, endPoint x: 1056, endPoint y: 608, distance: 90.3
click at [1056, 608] on textarea "Dear Sir/Madam. We act for a former Fire Fighter for Fire and Rescue NSW. Unfor…" at bounding box center [1017, 580] width 589 height 88
click at [783, 609] on textarea "Dear Sir/Madam. We act for a former Fire Fighter for Fire and Rescue NSW. Unfor…" at bounding box center [1017, 580] width 589 height 88
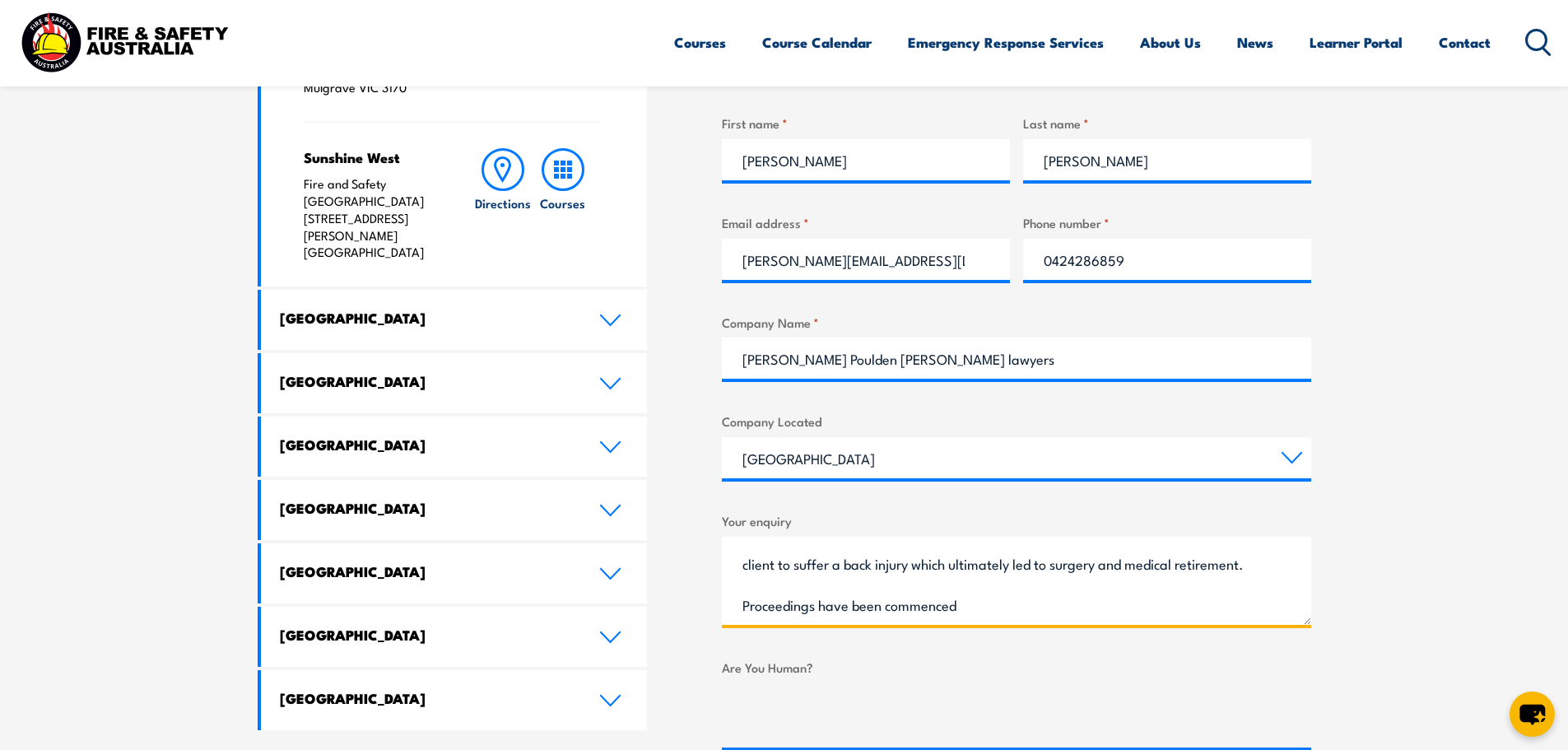
click at [965, 601] on textarea "Dear Sir/Madam. We act for a former Fire Fighter for Fire and Rescue NSW. Unfor…" at bounding box center [1017, 580] width 589 height 88
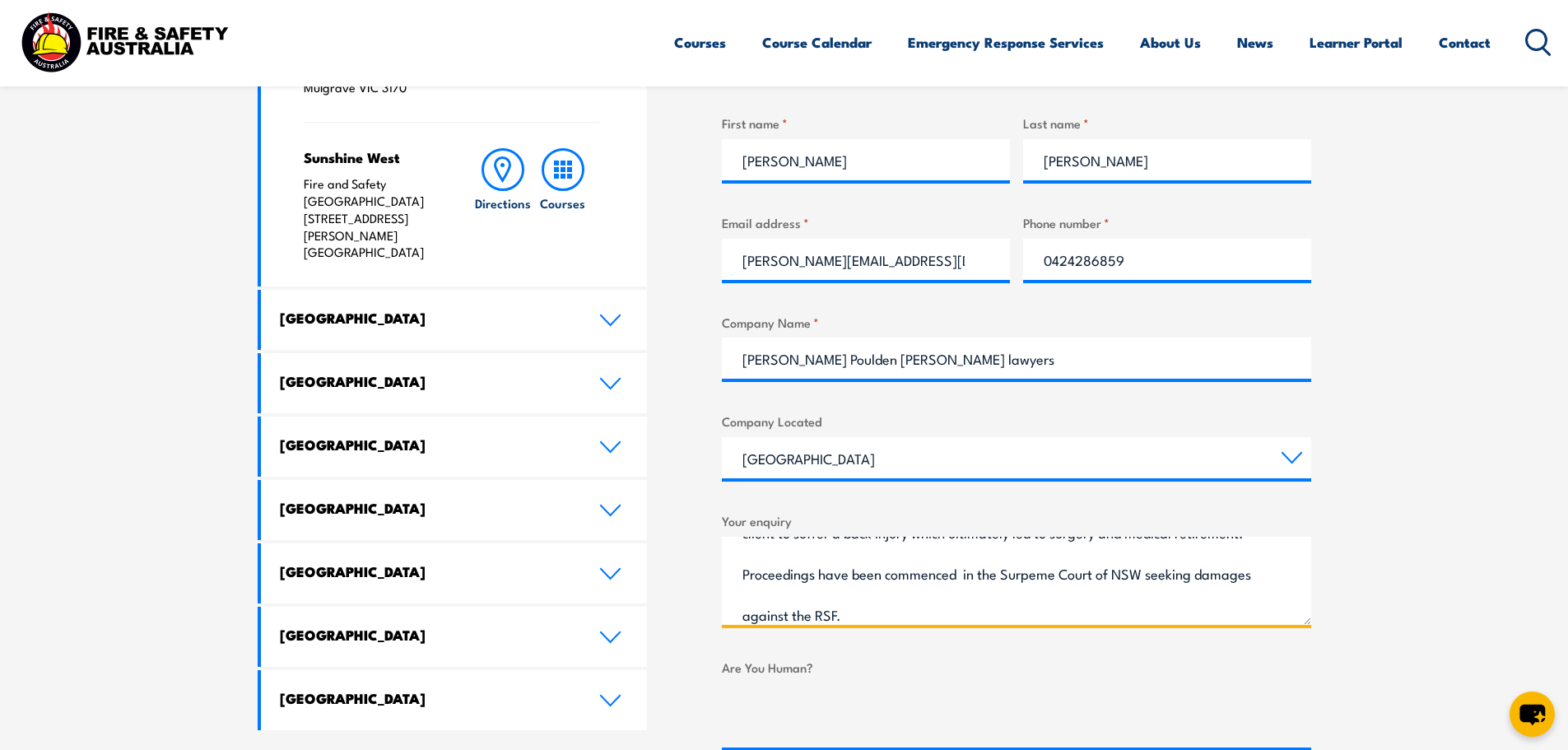
click at [1030, 581] on textarea "Dear Sir/Madam. We act for a former Fire Fighter for Fire and Rescue NSW. Unfor…" at bounding box center [1017, 580] width 589 height 88
click at [886, 619] on textarea "Dear Sir/Madam. We act for a former Fire Fighter for Fire and Rescue NSW. Unfor…" at bounding box center [1017, 580] width 589 height 88
click at [839, 610] on textarea "Dear Sir/Madam. We act for a former Fire Fighter for Fire and Rescue NSW. Unfor…" at bounding box center [1017, 580] width 589 height 88
click at [1131, 578] on textarea "Dear Sir/Madam. We act for a former Fire Fighter for Fire and Rescue NSW. Unfor…" at bounding box center [1017, 580] width 589 height 88
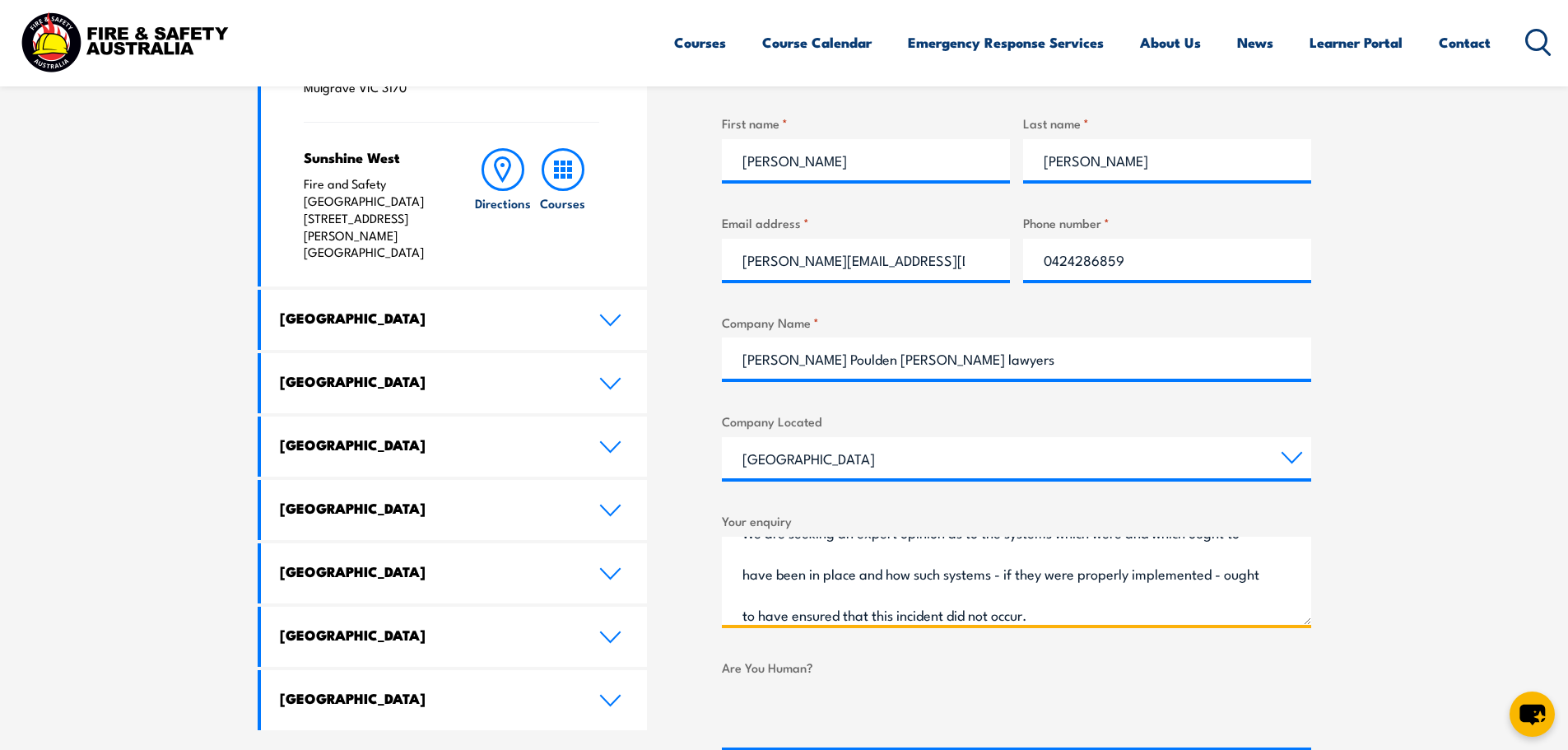
click at [1100, 620] on textarea "Dear Sir/Madam. We act for a former Fire Fighter for Fire and Rescue NSW. Unfor…" at bounding box center [1017, 580] width 589 height 88
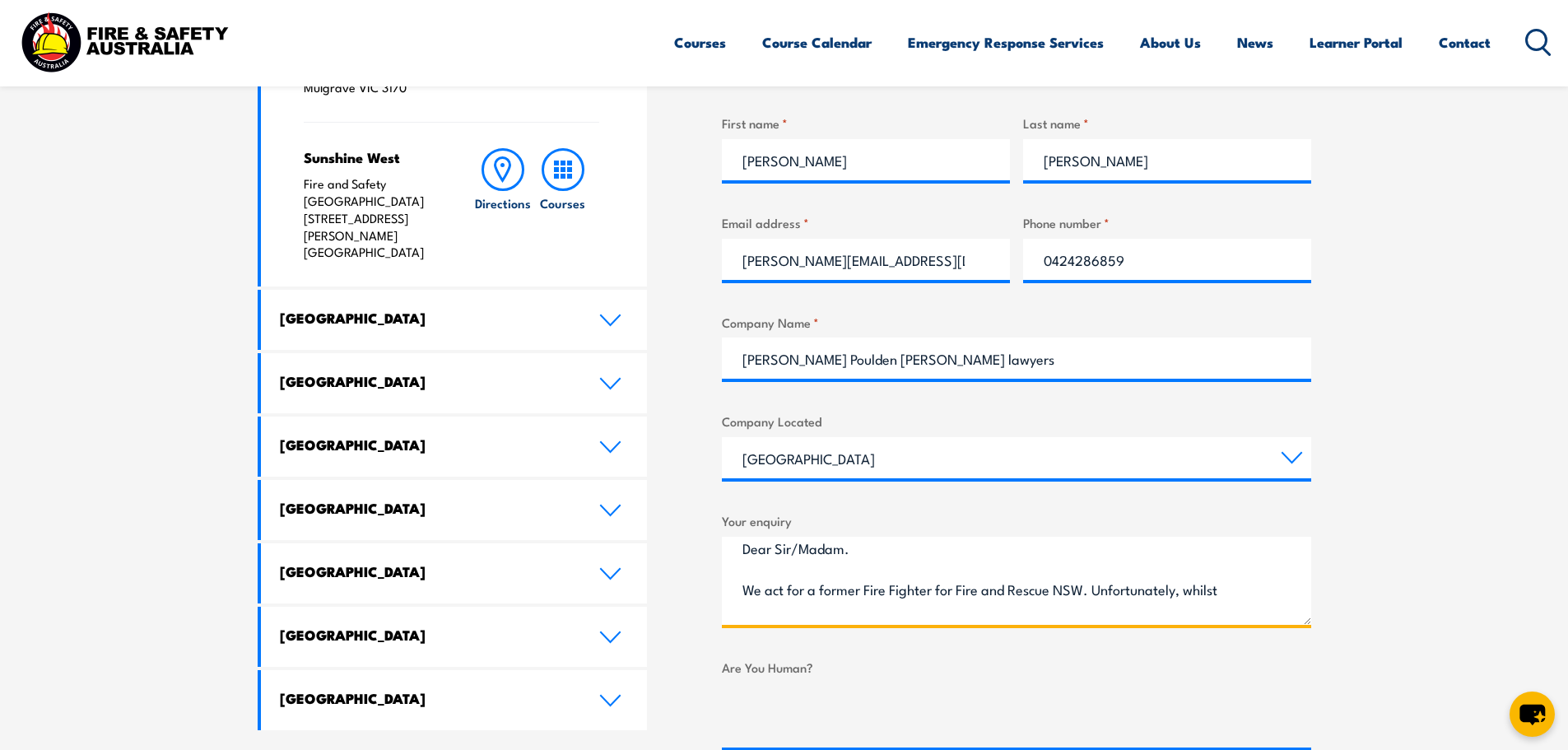
scroll to position [0, 0]
drag, startPoint x: 1094, startPoint y: 612, endPoint x: 740, endPoint y: 552, distance: 359.0
click at [740, 552] on textarea "Dear Sir/Madam. We act for a former Fire Fighter for Fire and Rescue NSW. Unfor…" at bounding box center [1017, 580] width 589 height 88
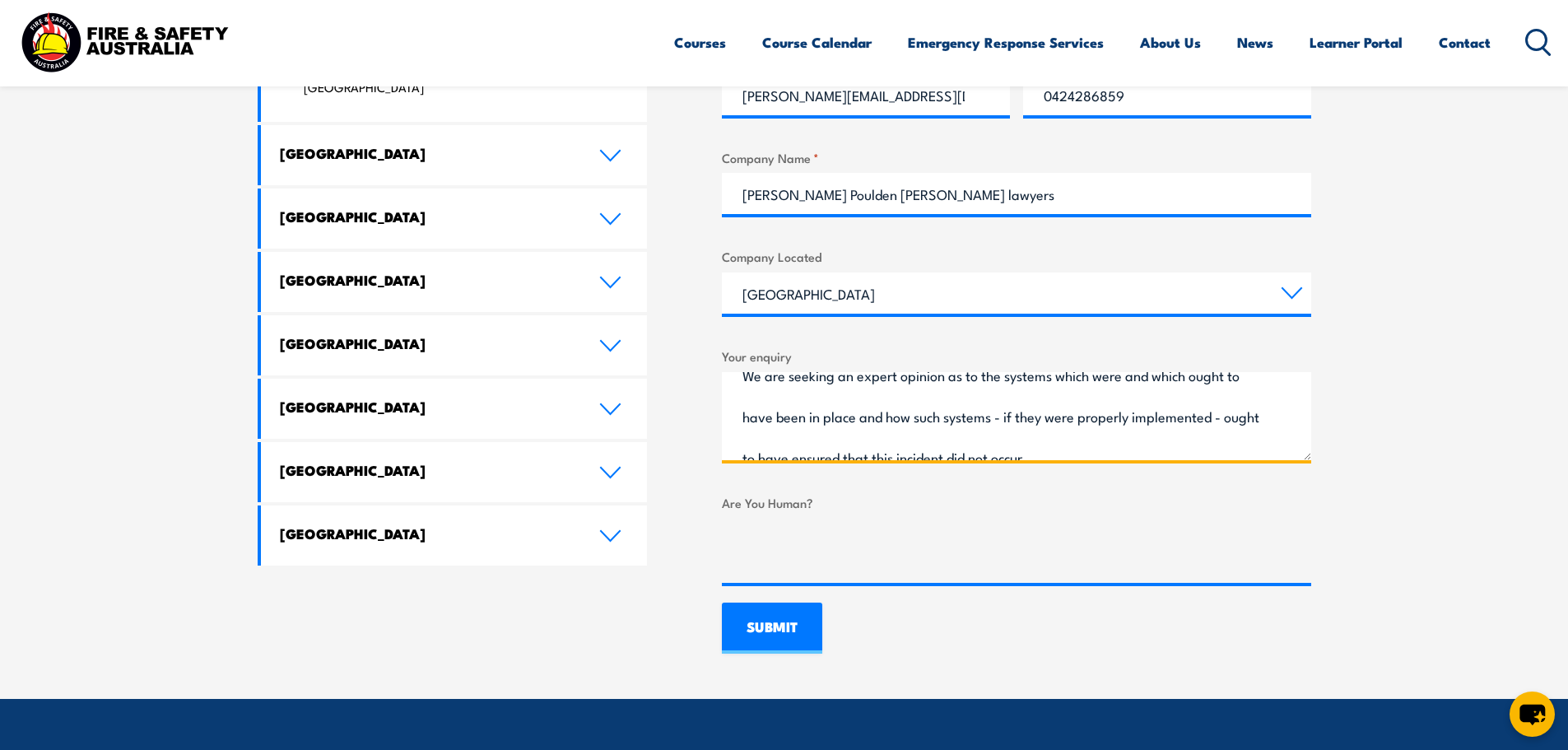
scroll to position [364, 0]
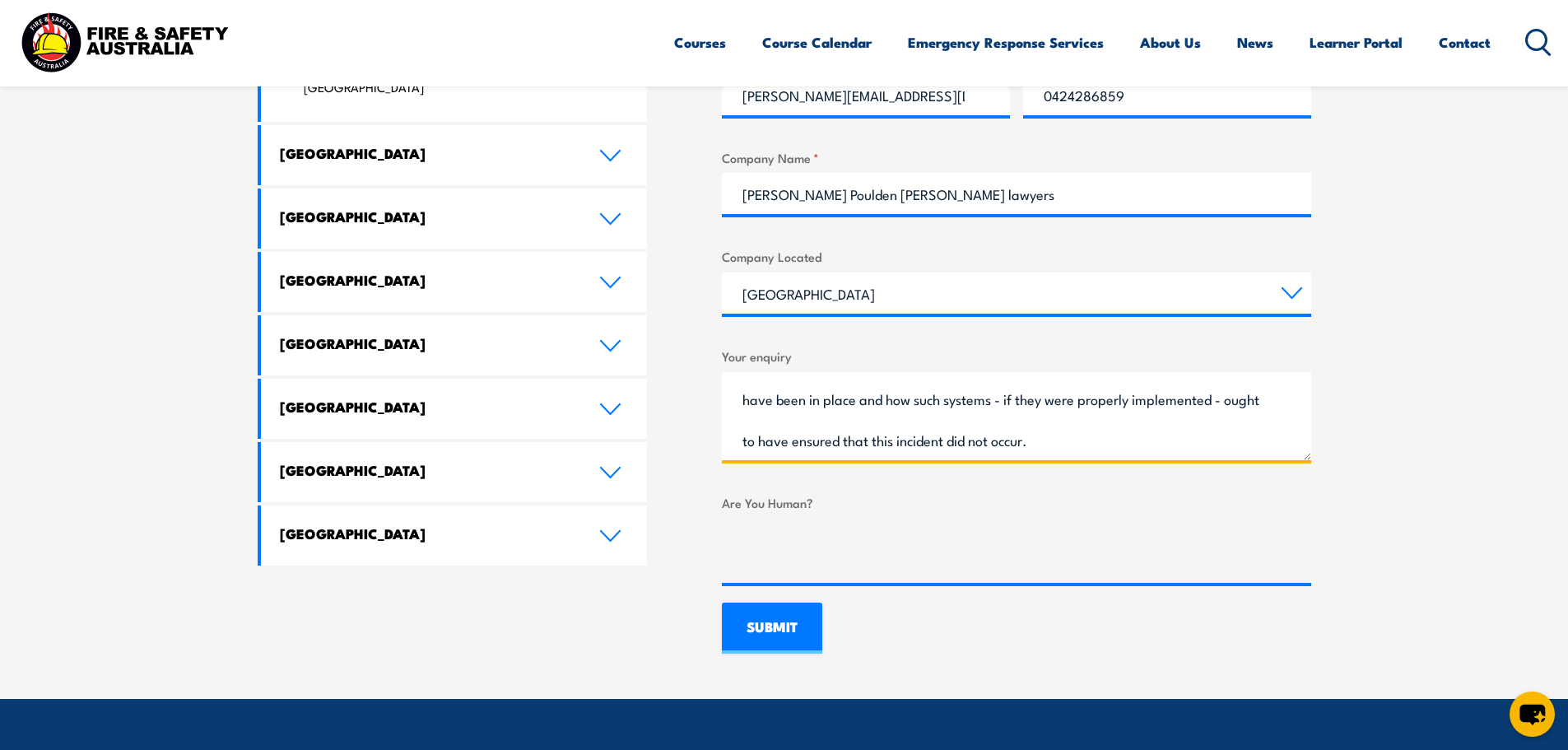
click at [1110, 396] on textarea "Dear Sir/Madam. We act for a former Fire Fighter for Fire and Rescue NSW. Unfor…" at bounding box center [1017, 415] width 589 height 88
type textarea "Dear Sir/Madam. We act for a former Fire Fighter for Fire and Rescue NSW. Unfor…"
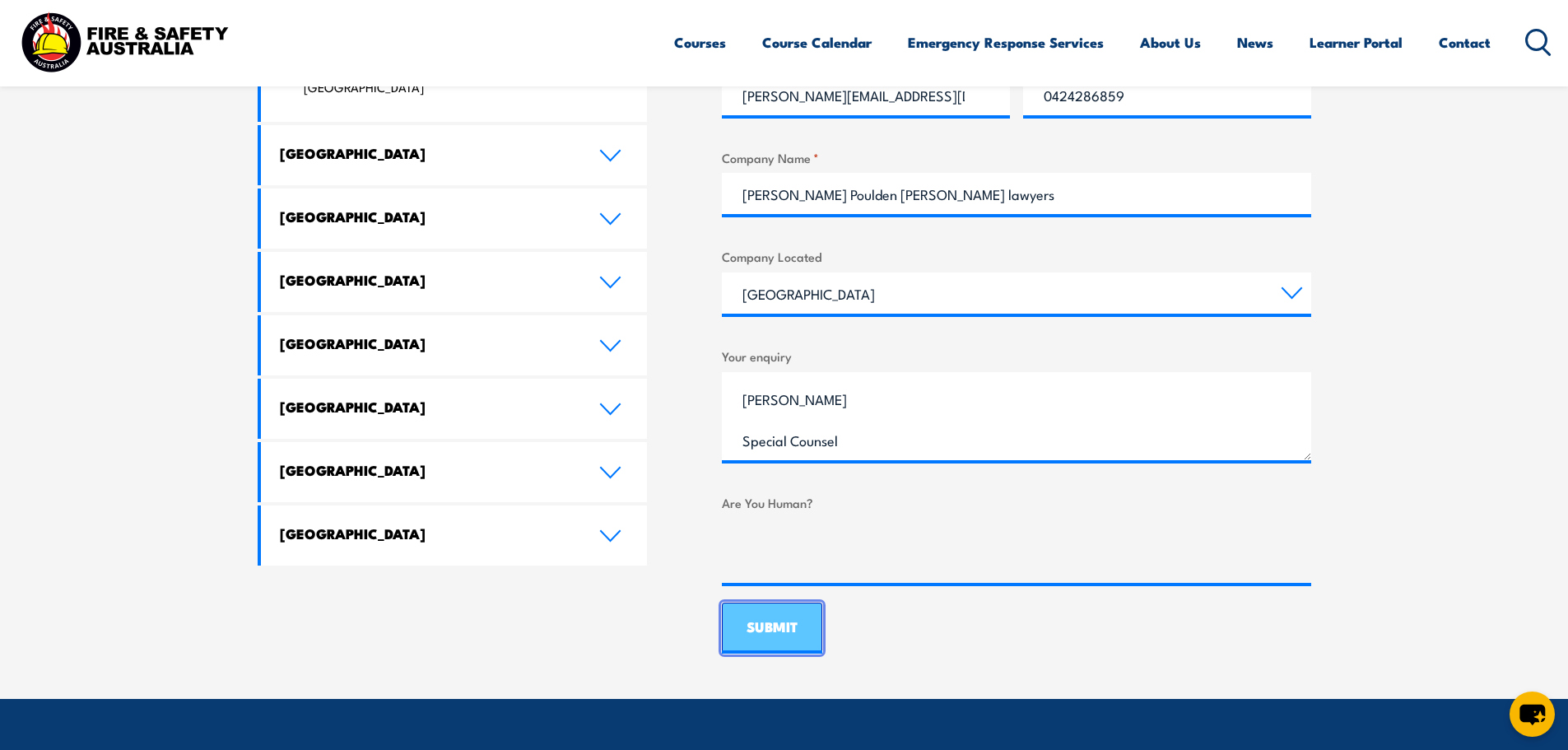
click at [775, 633] on input "SUBMIT" at bounding box center [772, 627] width 101 height 51
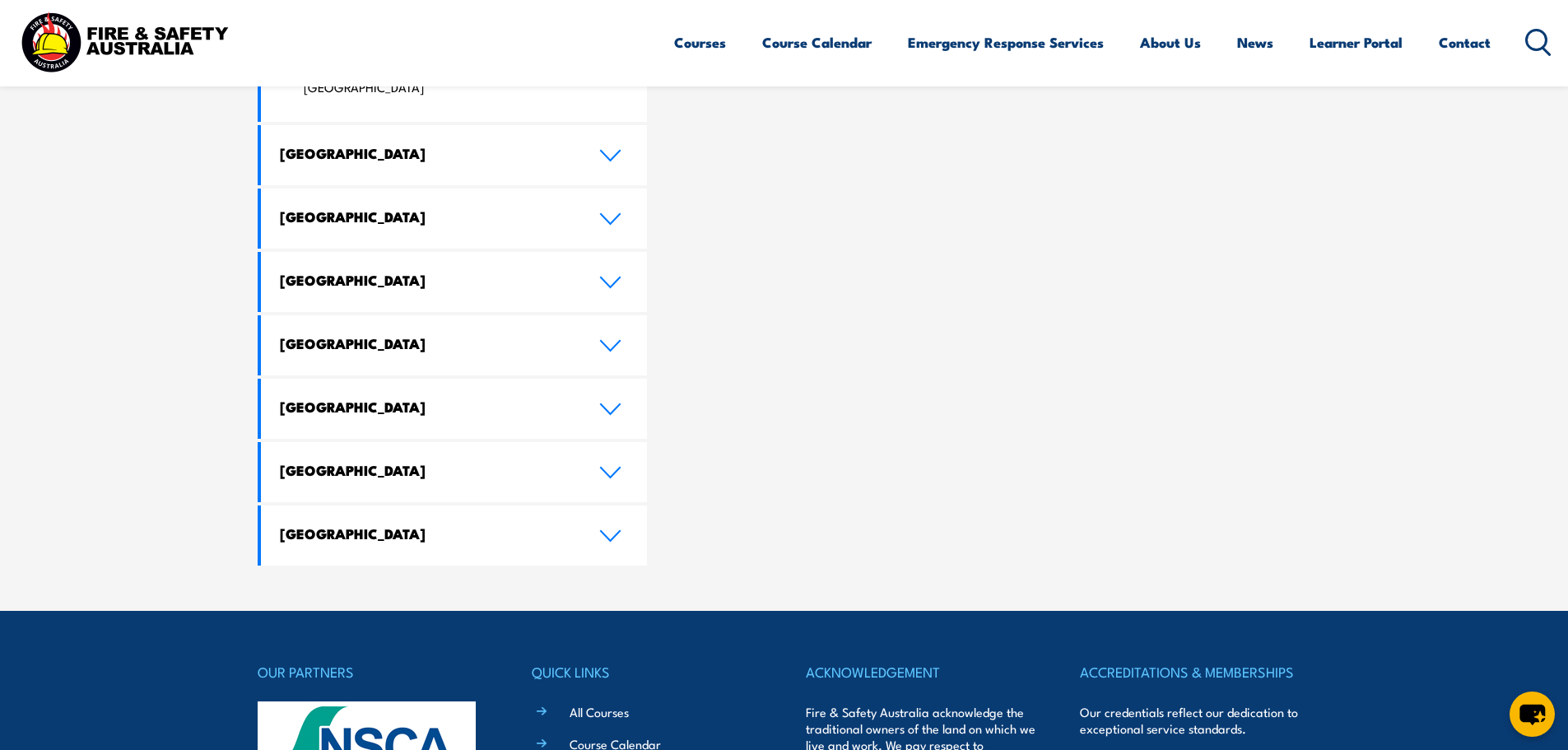
scroll to position [0, 0]
